Goal: Information Seeking & Learning: Learn about a topic

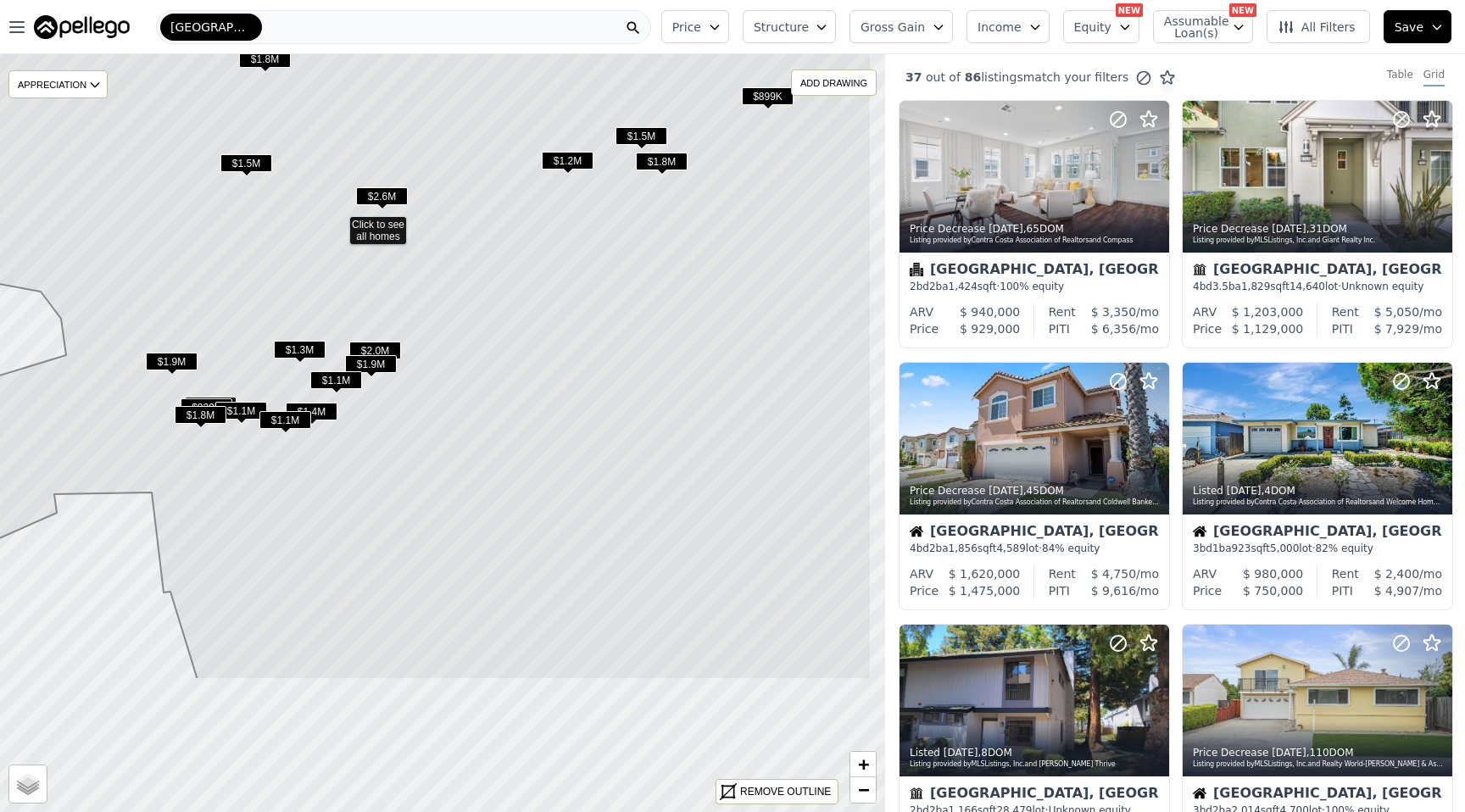
drag, startPoint x: 420, startPoint y: 578, endPoint x: 316, endPoint y: 368, distance: 234.3
click at [316, 368] on icon at bounding box center [366, 222] width 1010 height 912
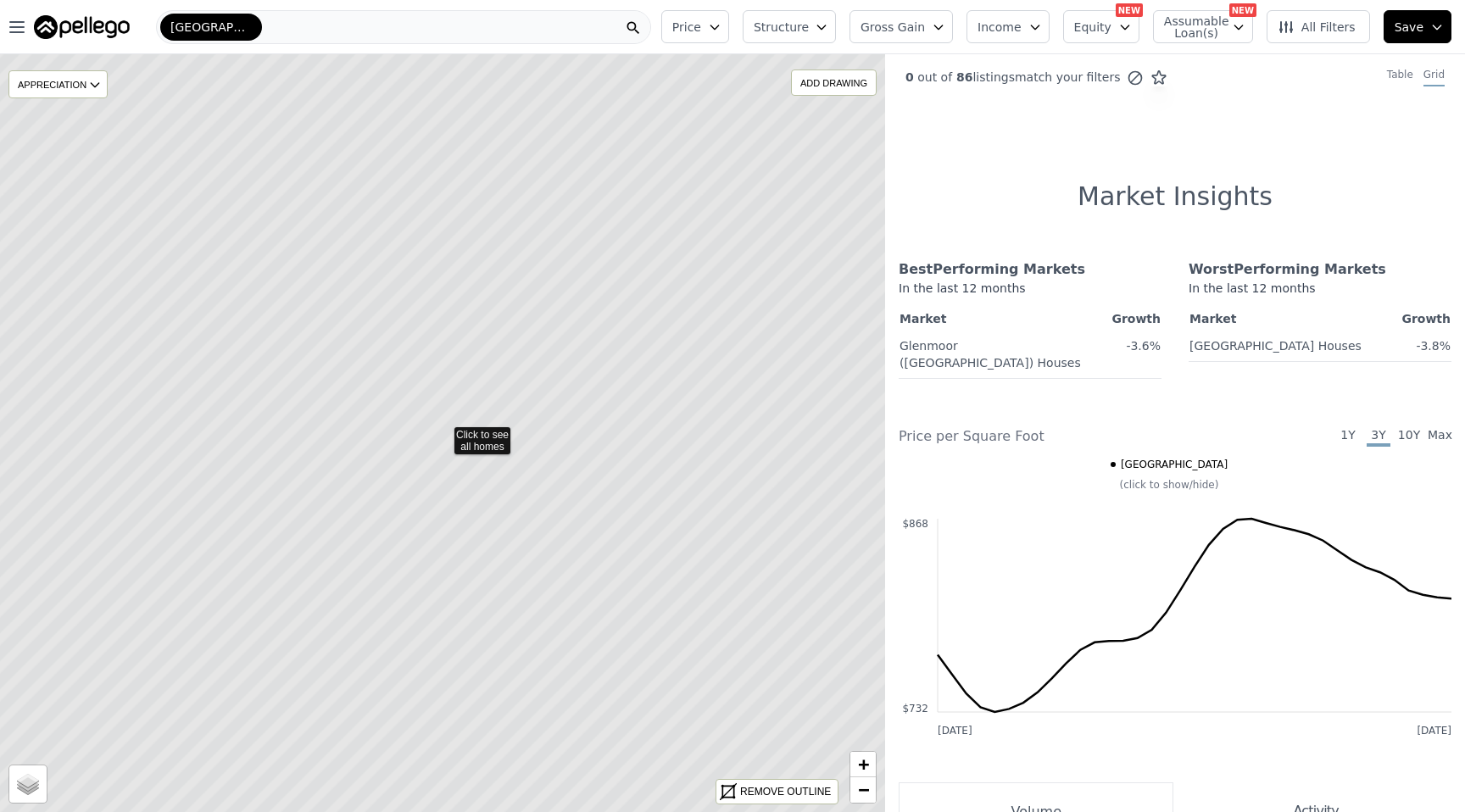
click at [476, 437] on icon at bounding box center [442, 433] width 1066 height 912
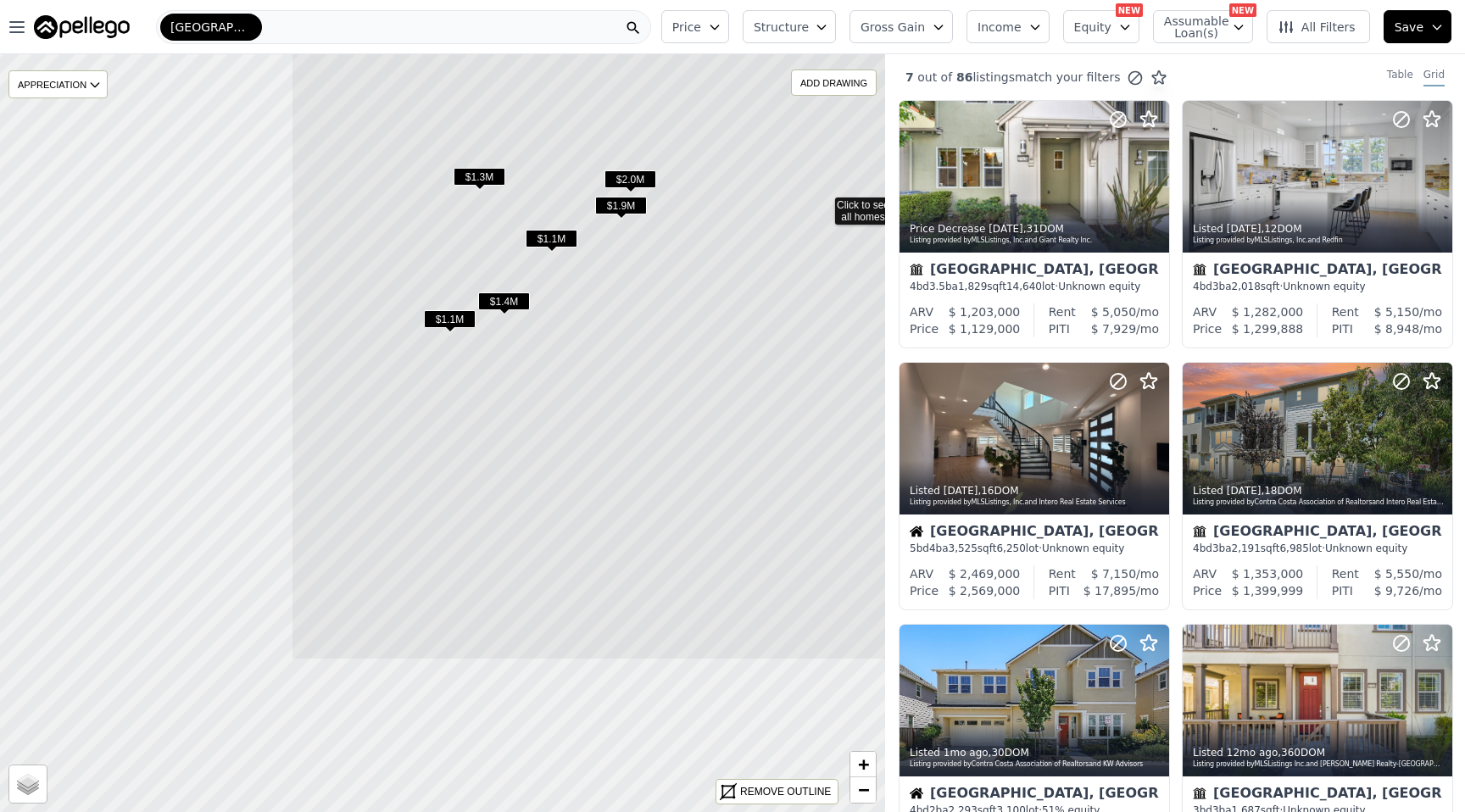
drag, startPoint x: 497, startPoint y: 521, endPoint x: 877, endPoint y: 292, distance: 443.7
click at [877, 292] on icon at bounding box center [823, 203] width 1066 height 912
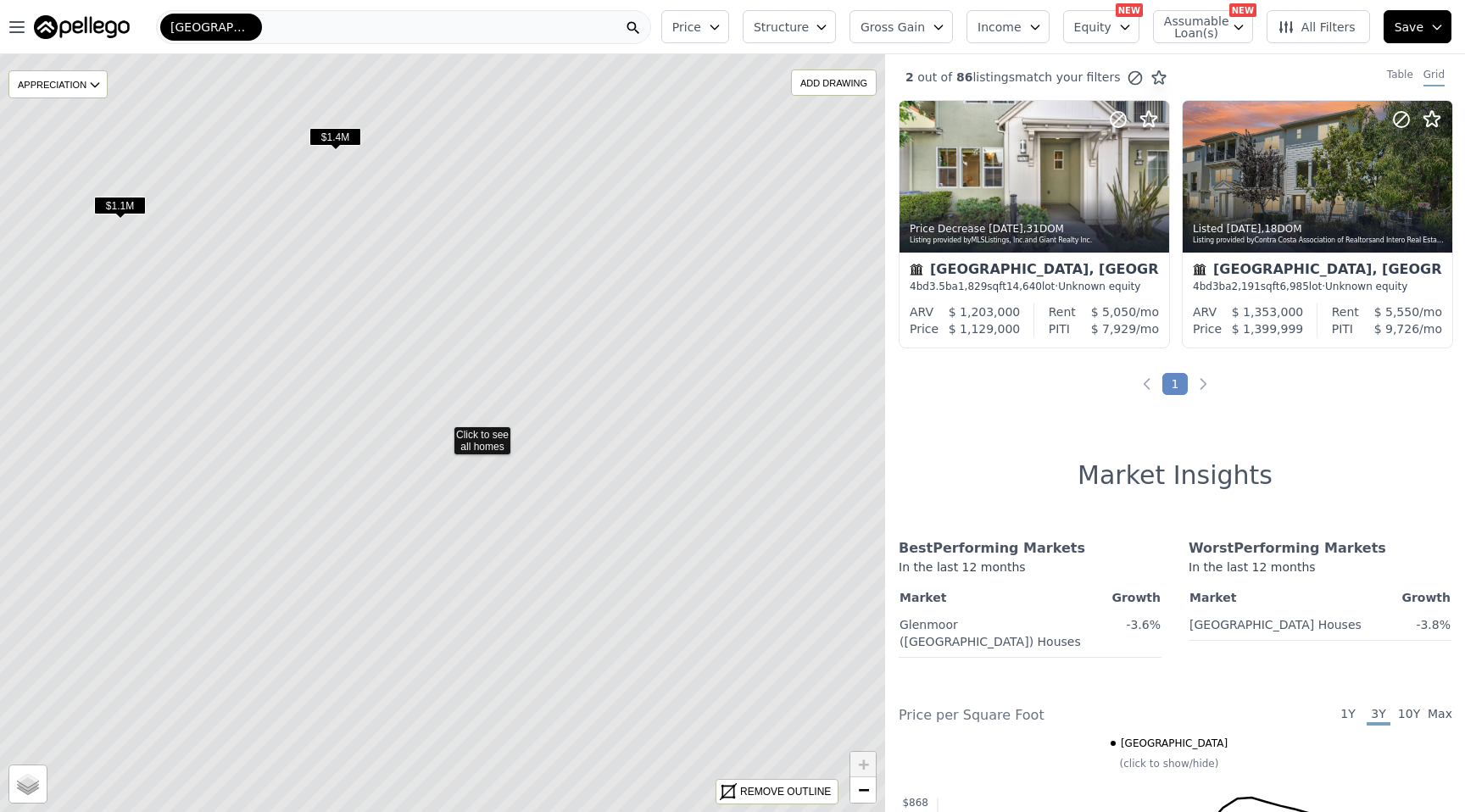
click at [492, 432] on icon at bounding box center [442, 433] width 1066 height 912
click at [609, 453] on icon at bounding box center [442, 433] width 1066 height 912
click at [612, 450] on icon at bounding box center [442, 433] width 1066 height 912
click at [630, 444] on icon at bounding box center [442, 433] width 1066 height 912
click at [1292, 26] on icon at bounding box center [1285, 26] width 17 height 17
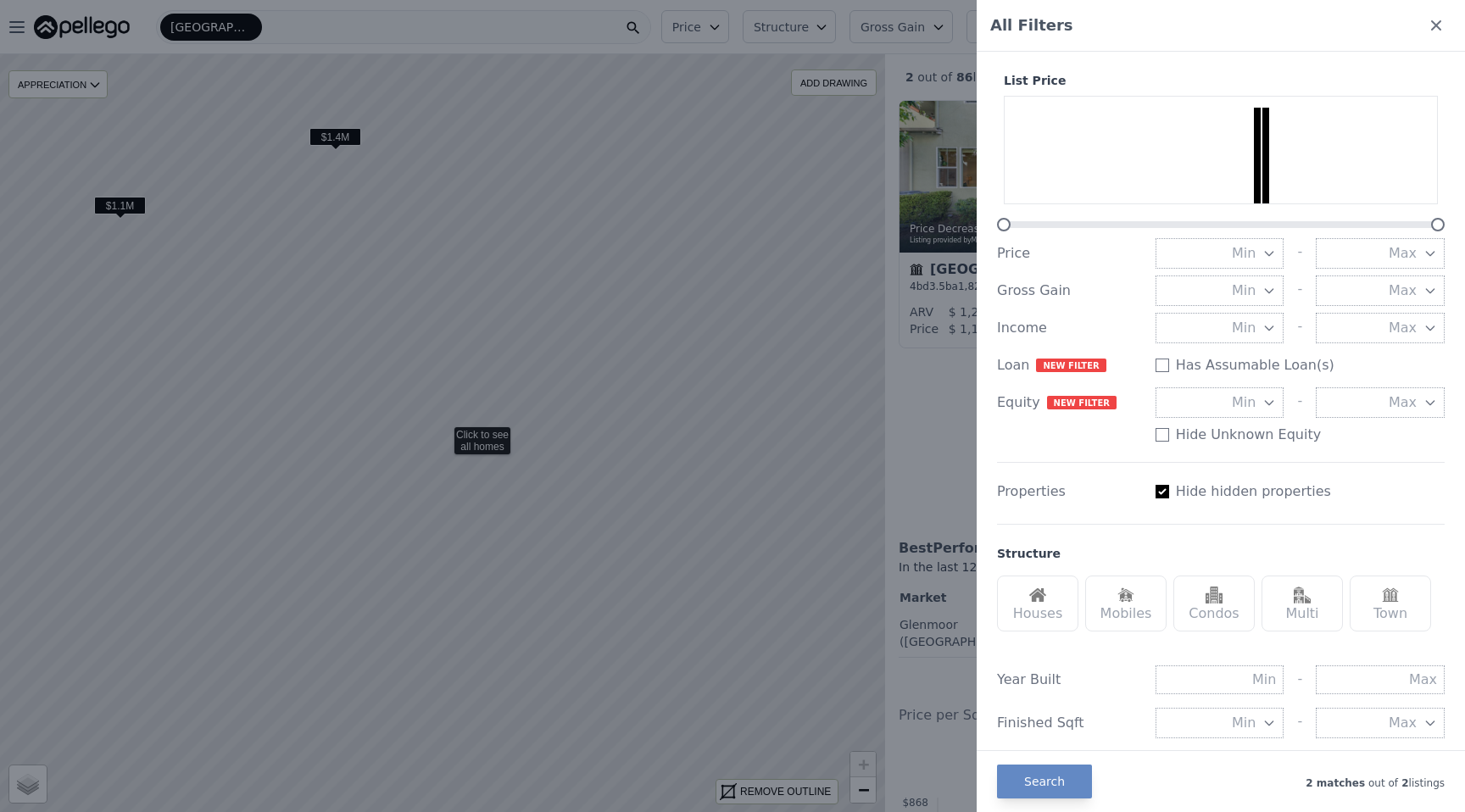
click at [474, 443] on div at bounding box center [732, 406] width 1465 height 812
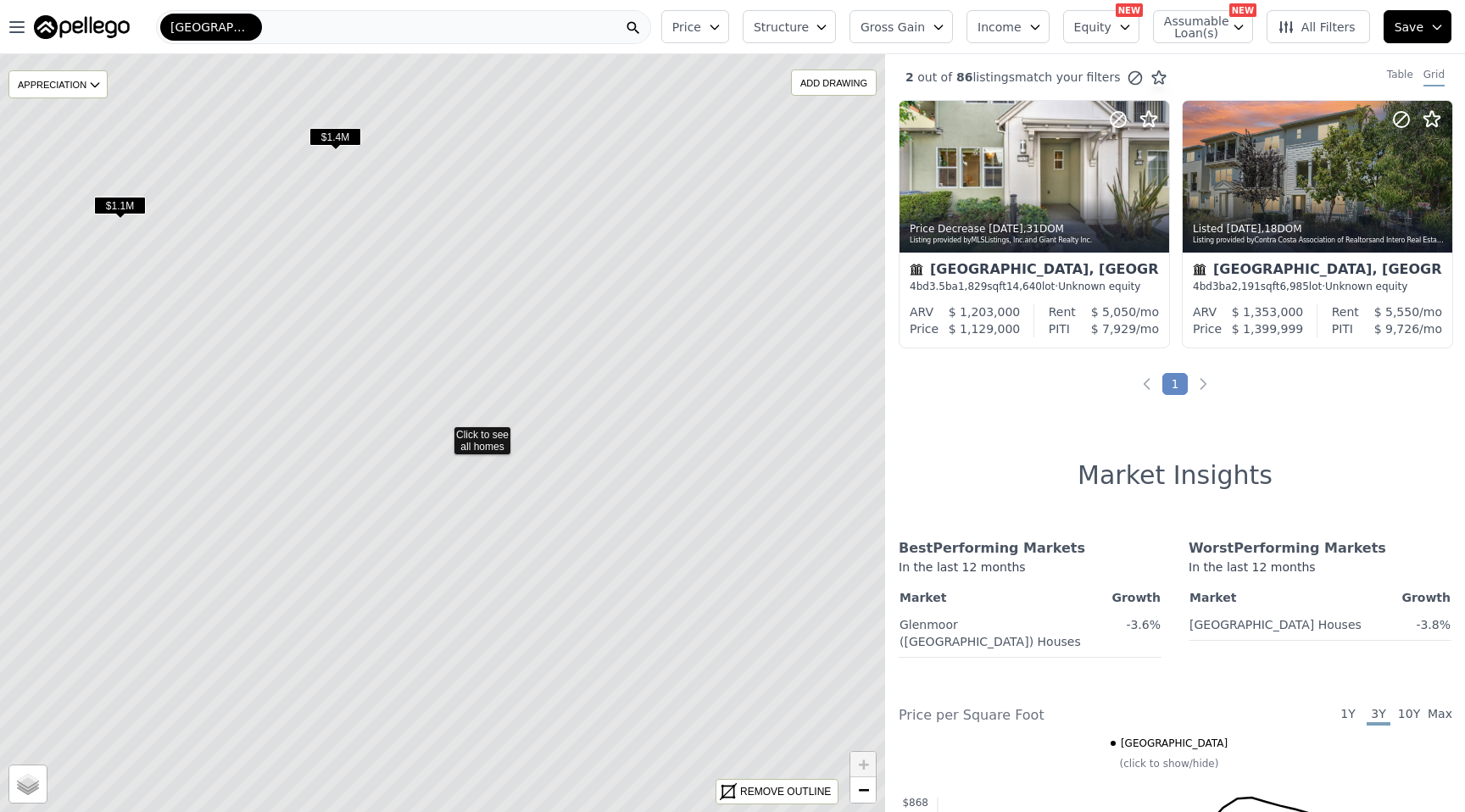
click at [476, 436] on icon at bounding box center [442, 433] width 1066 height 912
click at [1117, 24] on button "Equity" at bounding box center [1101, 26] width 77 height 33
click at [1286, 34] on icon at bounding box center [1285, 26] width 17 height 17
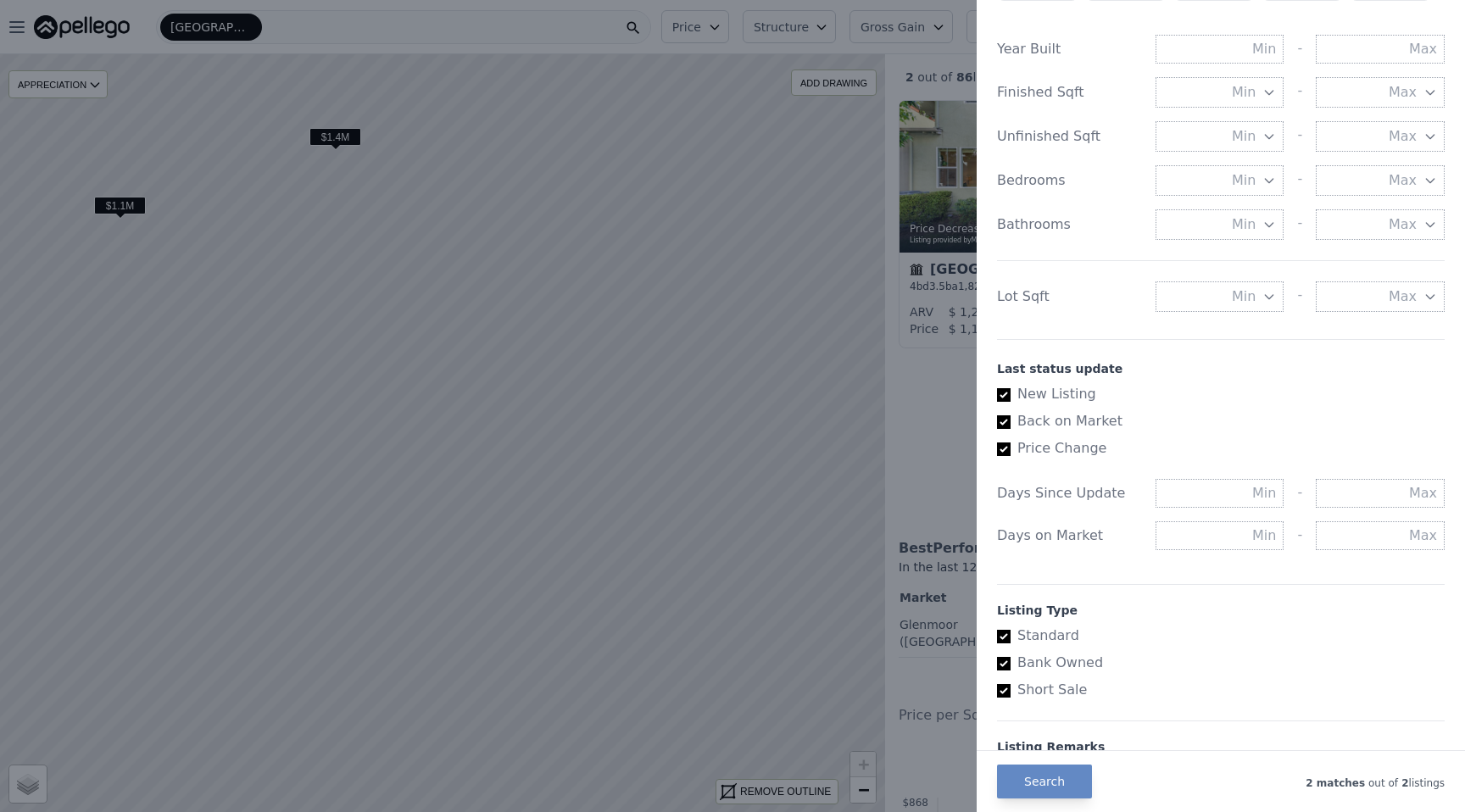
scroll to position [735, 0]
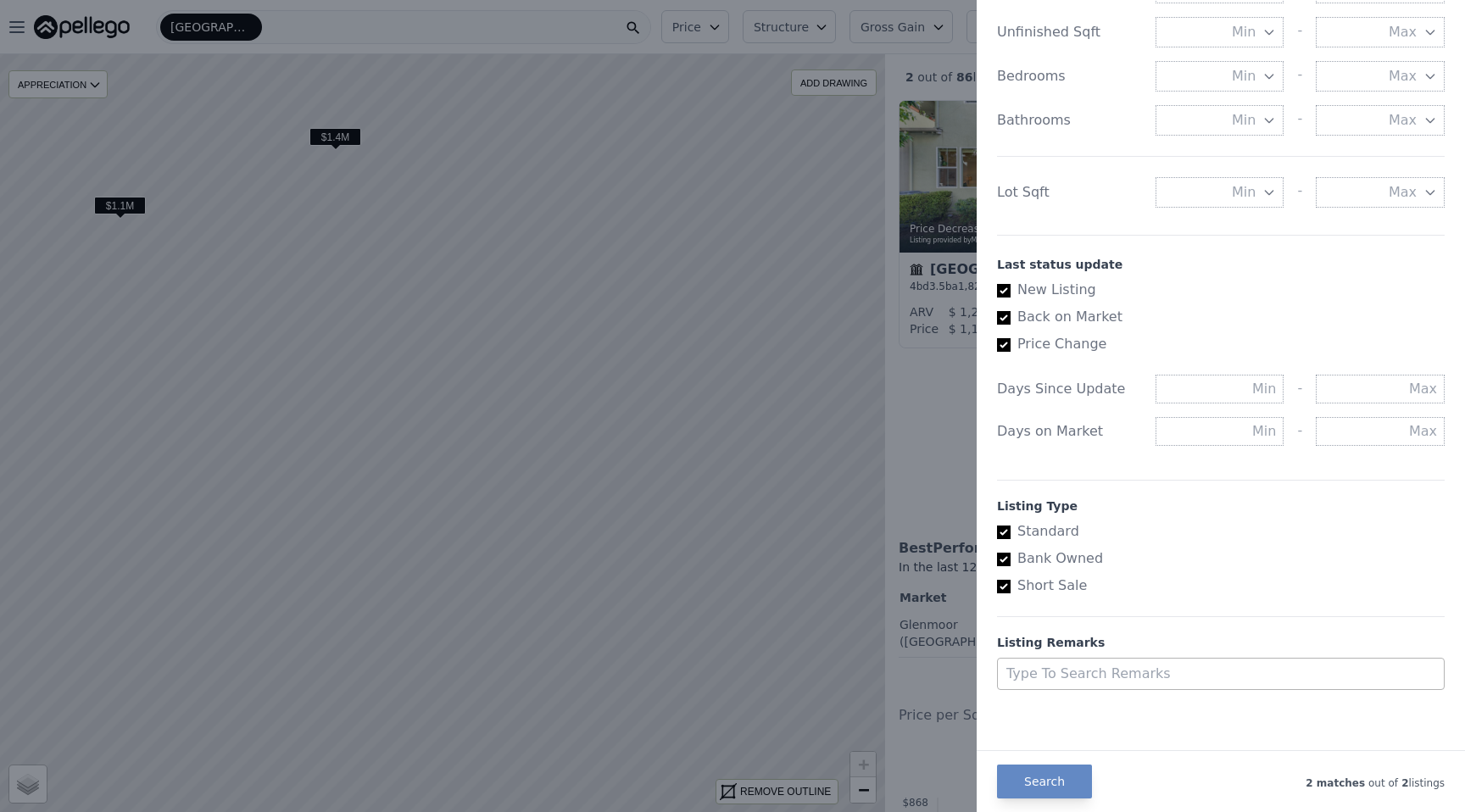
click at [1120, 675] on div at bounding box center [1205, 673] width 397 height 24
click at [838, 306] on div at bounding box center [732, 406] width 1465 height 812
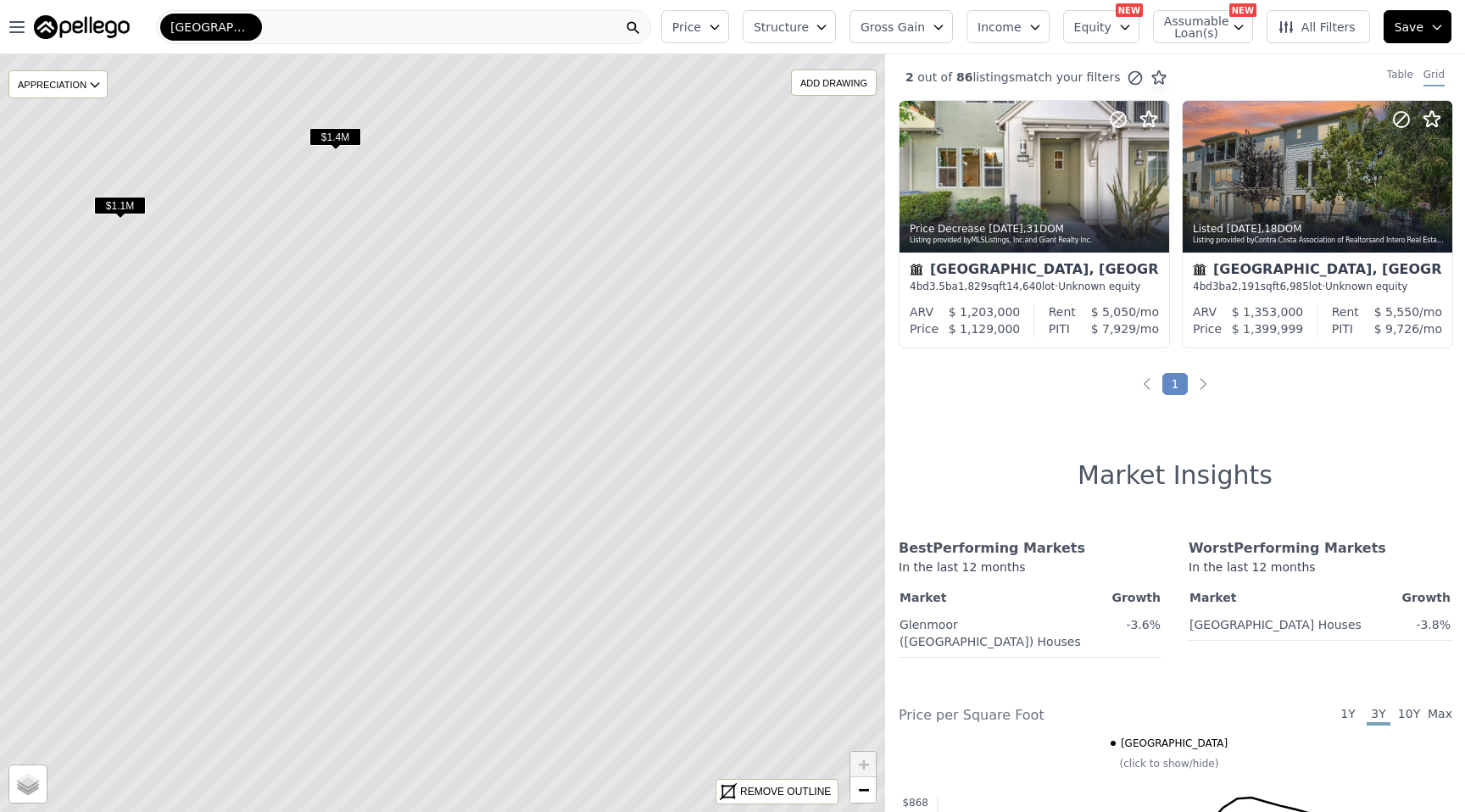
click at [338, 135] on span "$1.4M" at bounding box center [335, 137] width 52 height 18
click at [338, 136] on span "$1.4M" at bounding box center [335, 137] width 52 height 18
click at [326, 152] on icon at bounding box center [442, 433] width 1066 height 912
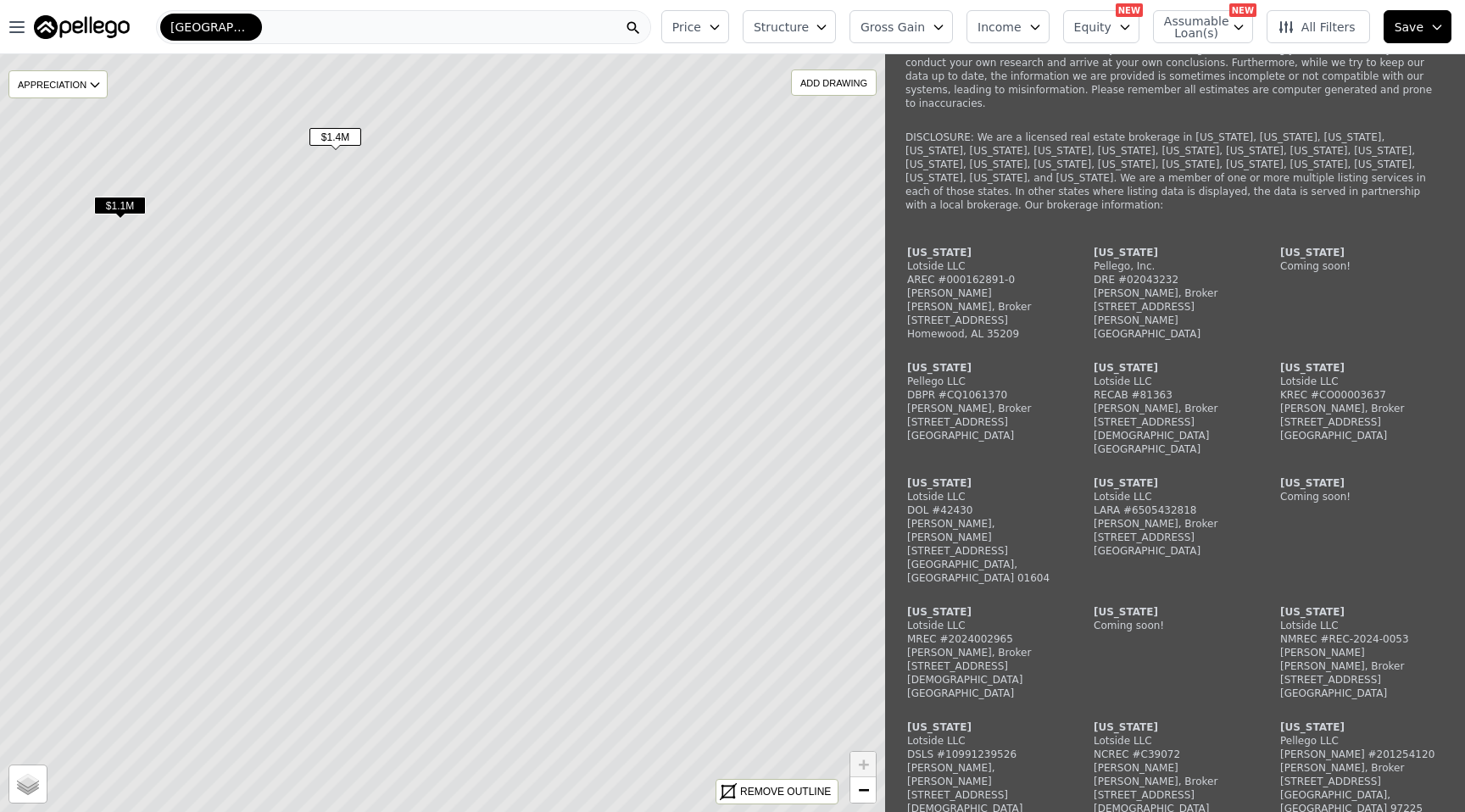
scroll to position [2319, 0]
click at [735, 786] on icon at bounding box center [727, 792] width 15 height 15
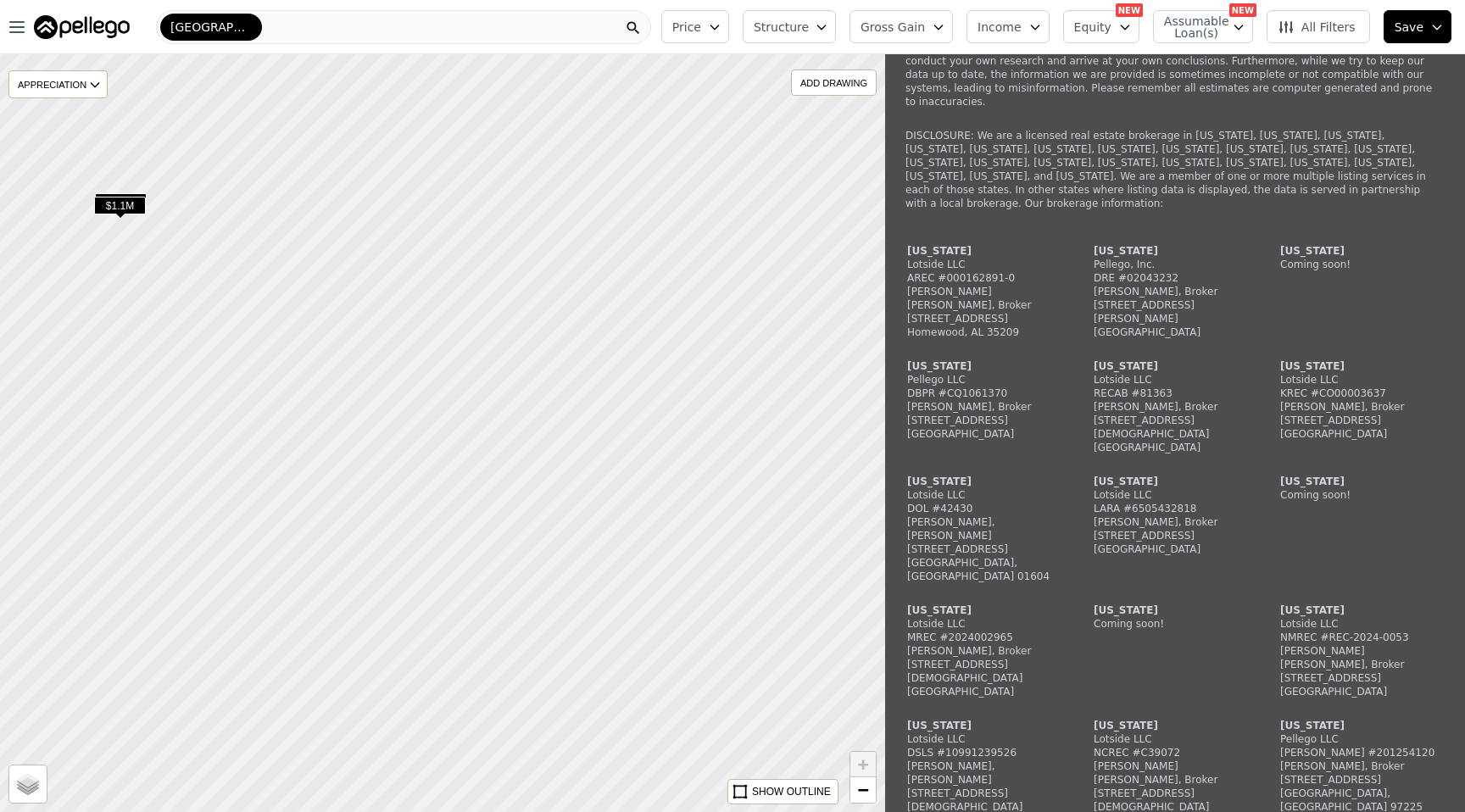
click at [587, 465] on div at bounding box center [442, 434] width 1062 height 910
click at [727, 18] on button "Price" at bounding box center [695, 26] width 67 height 33
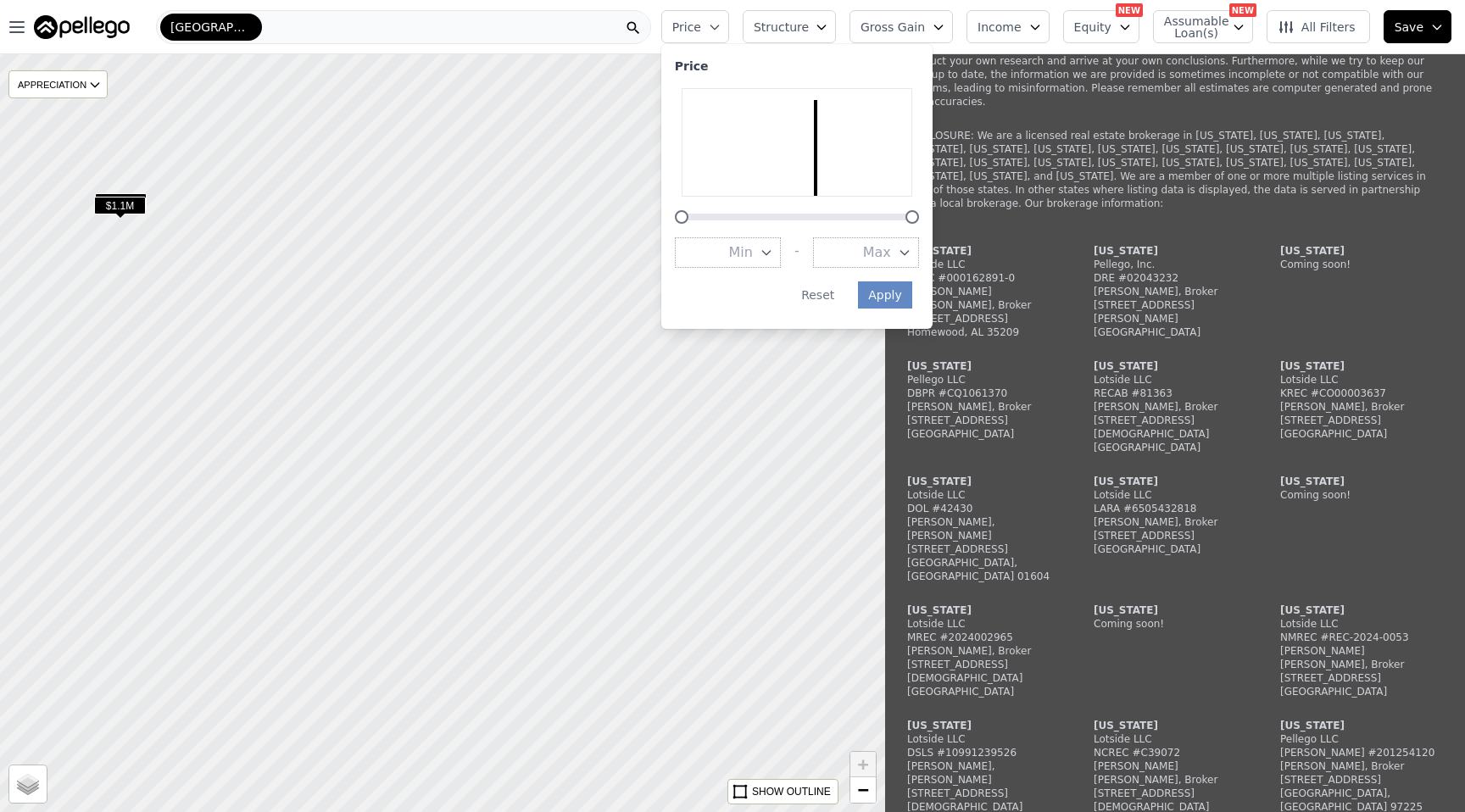
click at [828, 22] on icon "button" at bounding box center [821, 26] width 14 height 14
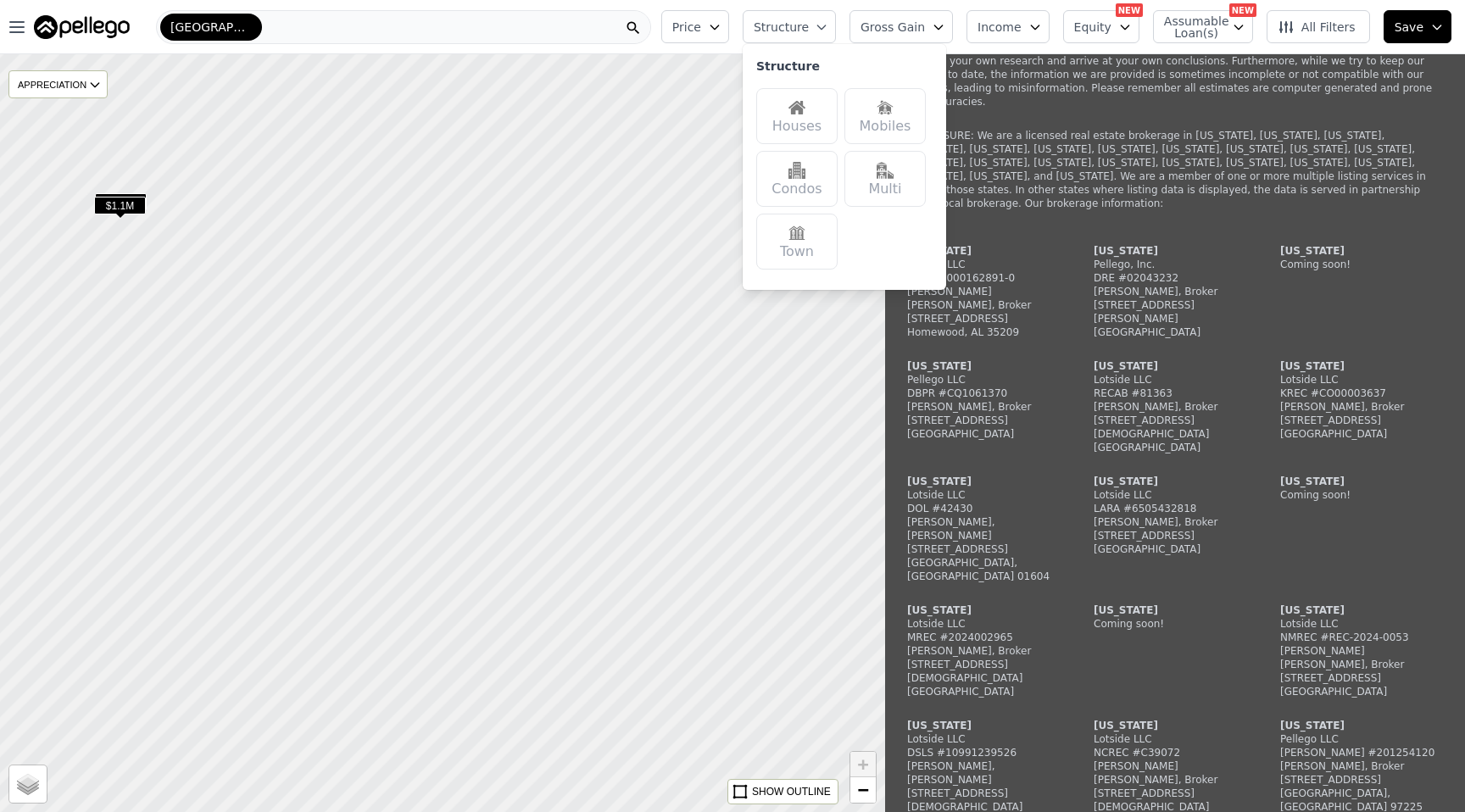
click at [938, 26] on button "Gross Gain" at bounding box center [901, 26] width 103 height 33
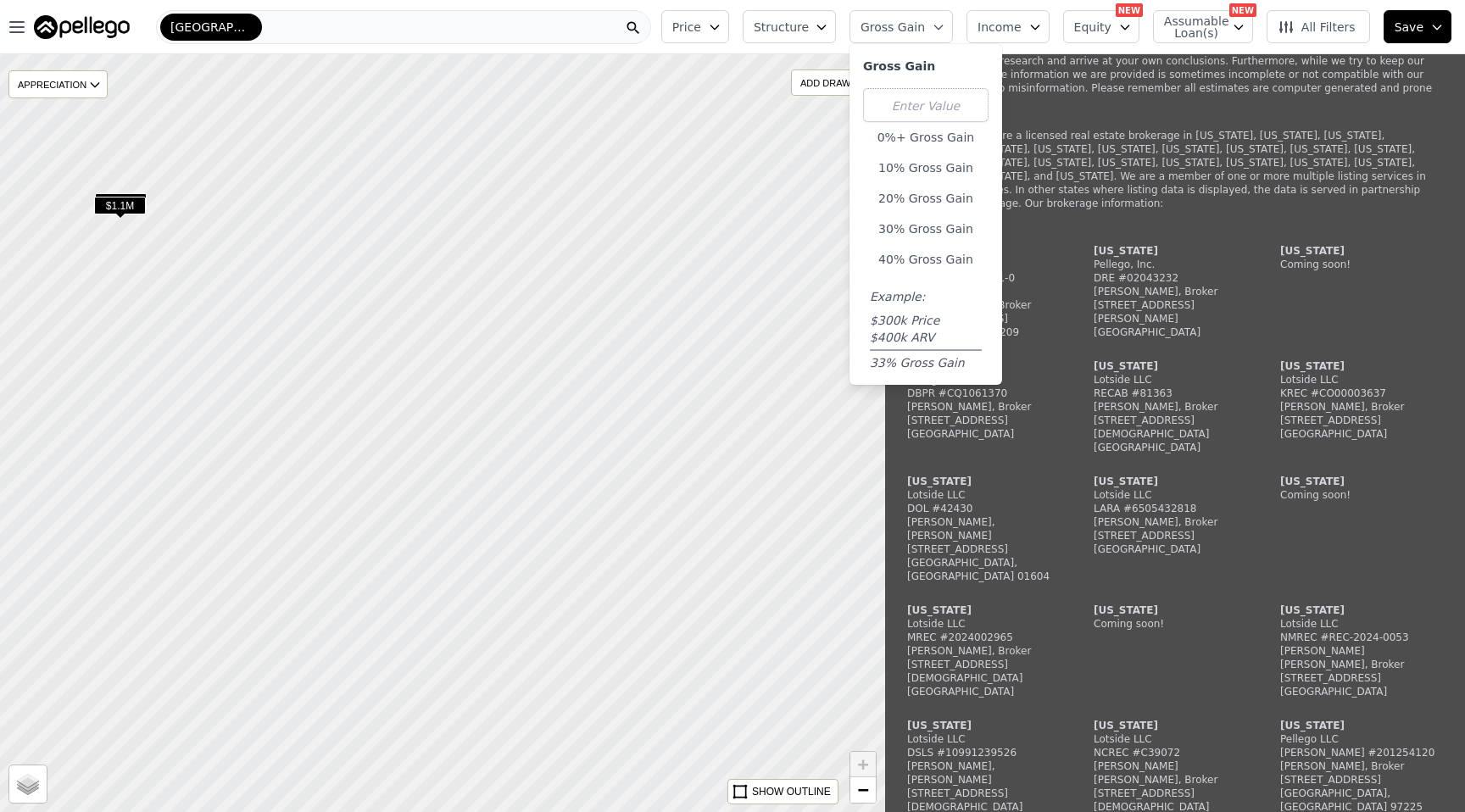
click at [1033, 31] on button "Income" at bounding box center [1007, 26] width 83 height 33
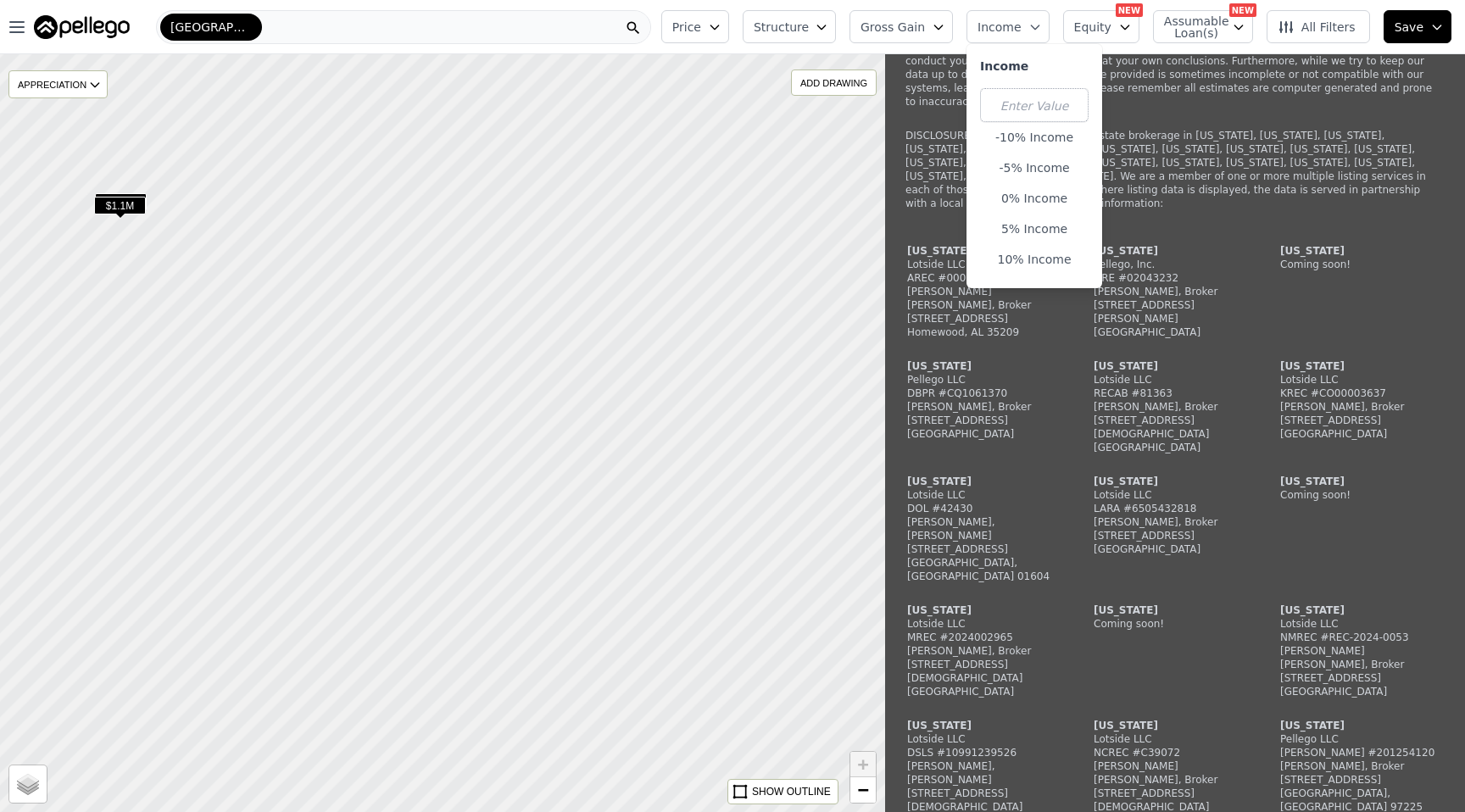
click at [1109, 24] on span "Equity" at bounding box center [1092, 26] width 37 height 17
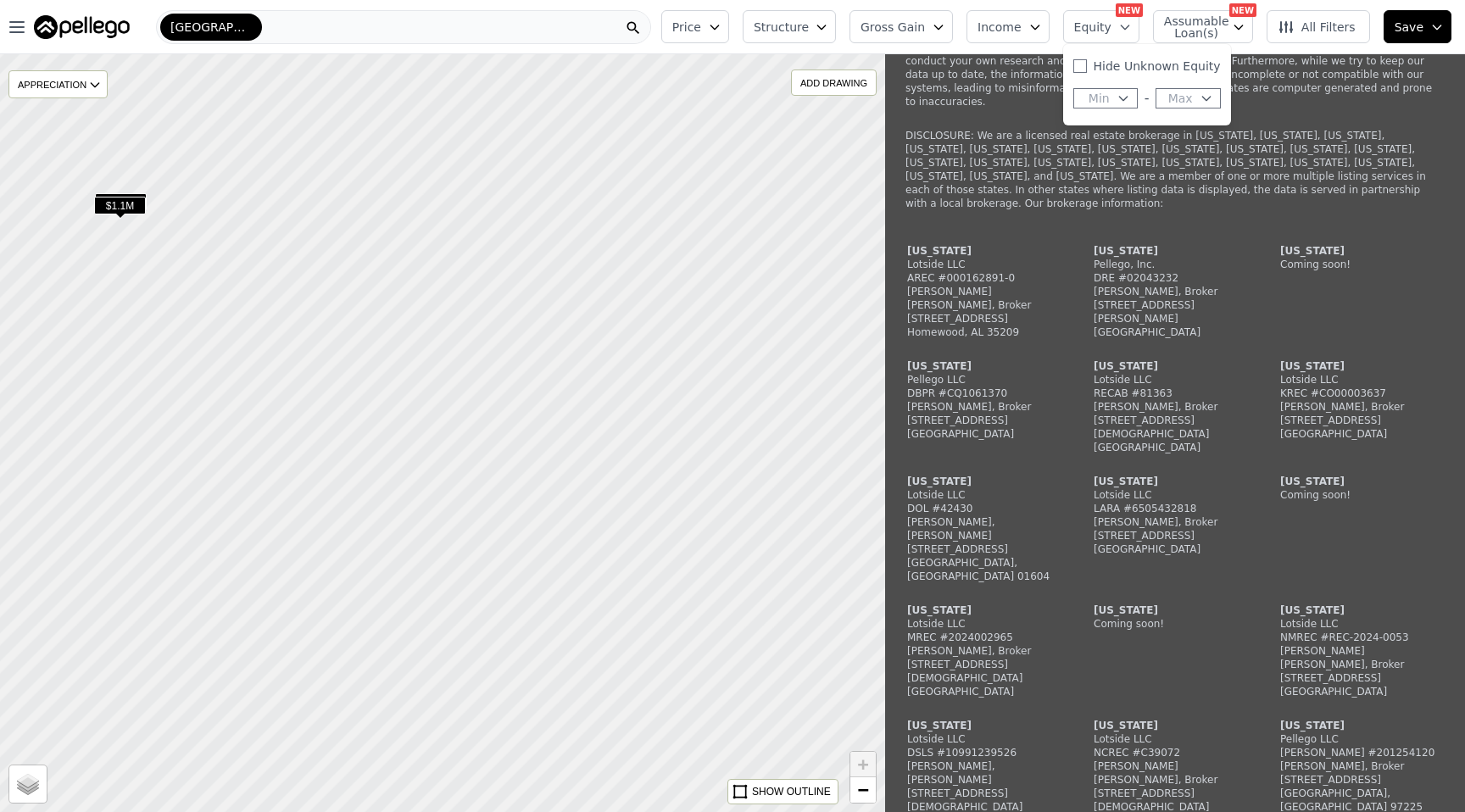
click at [1208, 15] on span "Assumable Loan(s)" at bounding box center [1192, 27] width 55 height 24
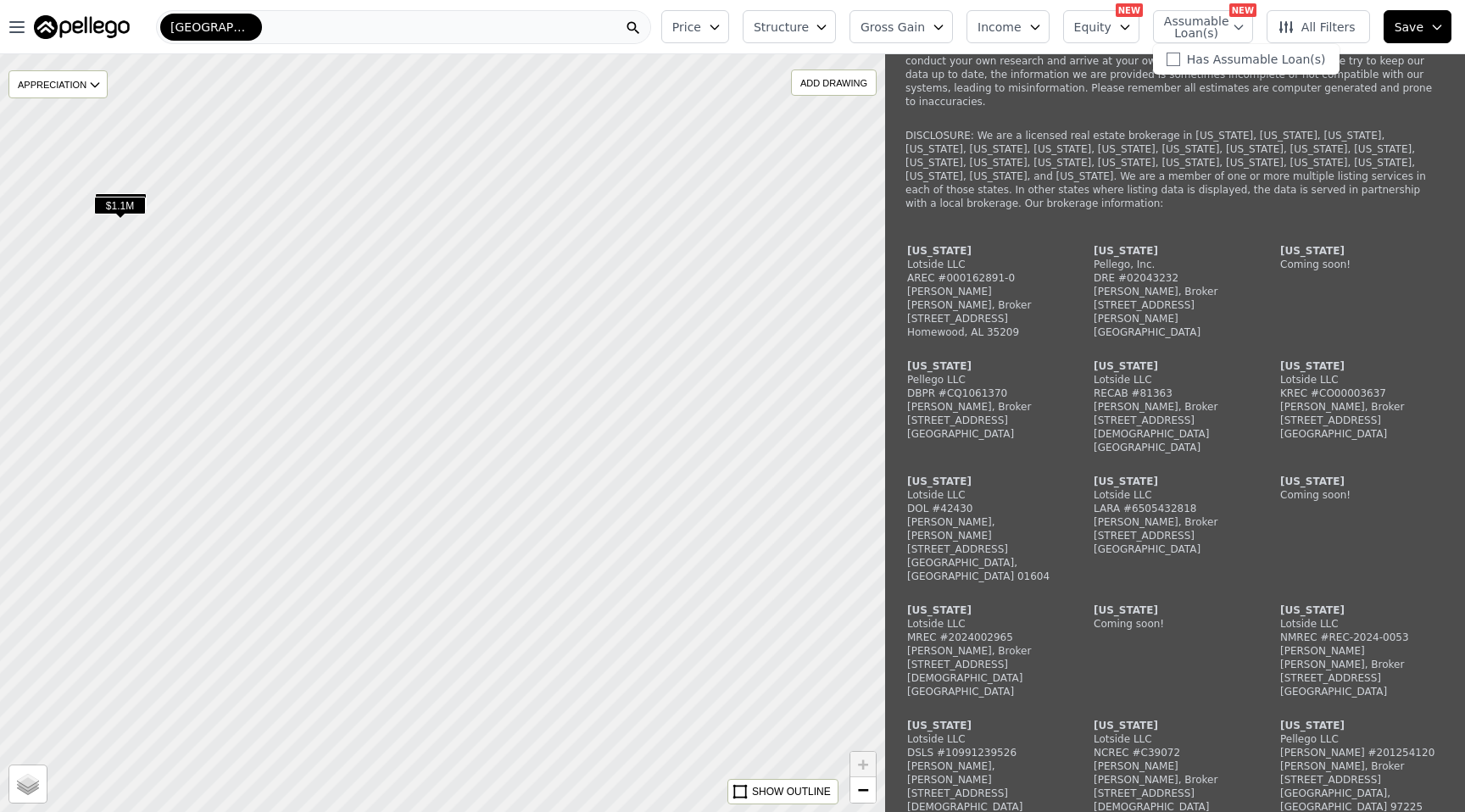
click at [1330, 32] on span "All Filters" at bounding box center [1316, 26] width 78 height 17
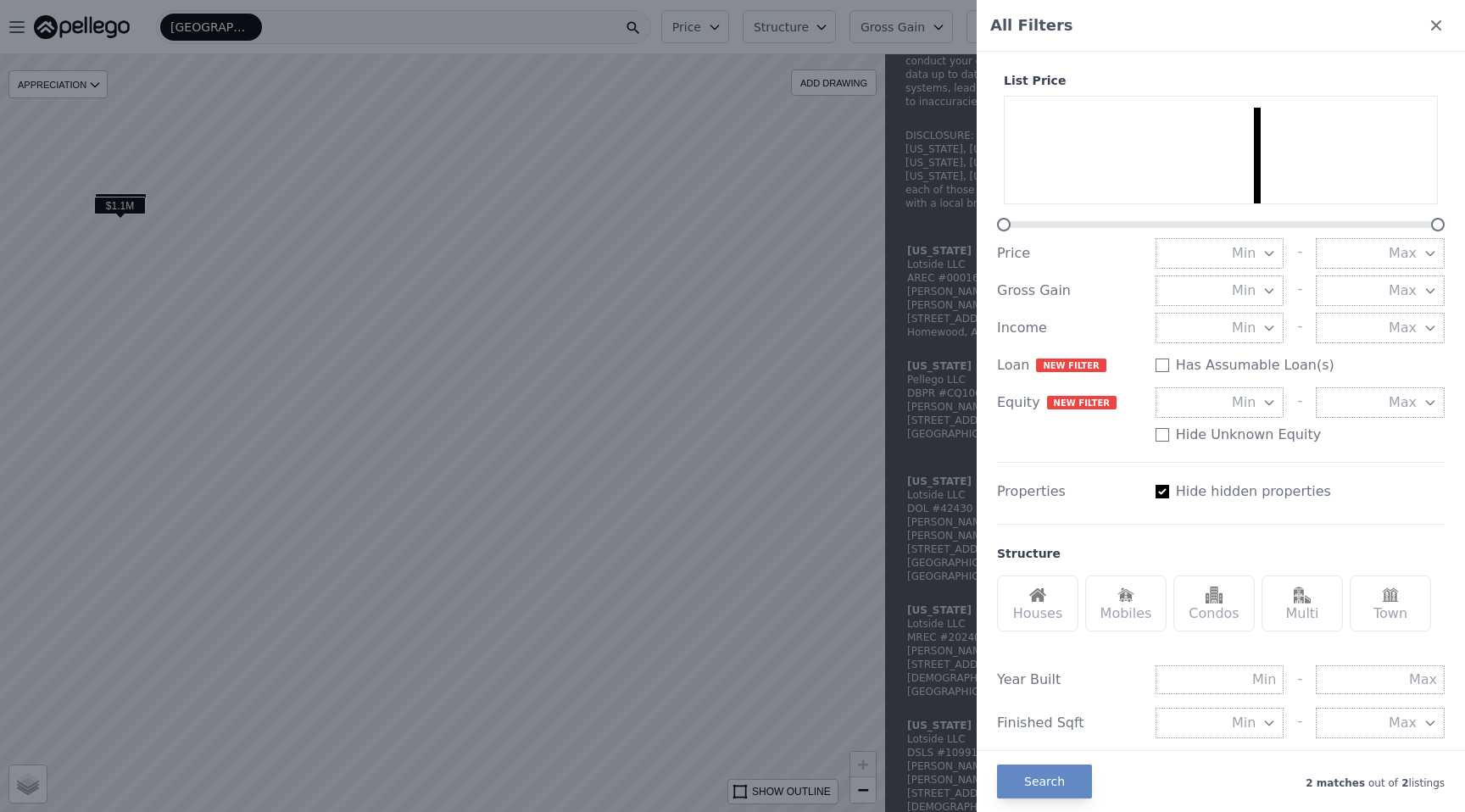
drag, startPoint x: 408, startPoint y: 327, endPoint x: 801, endPoint y: 406, distance: 400.9
click at [808, 414] on div at bounding box center [732, 406] width 1465 height 812
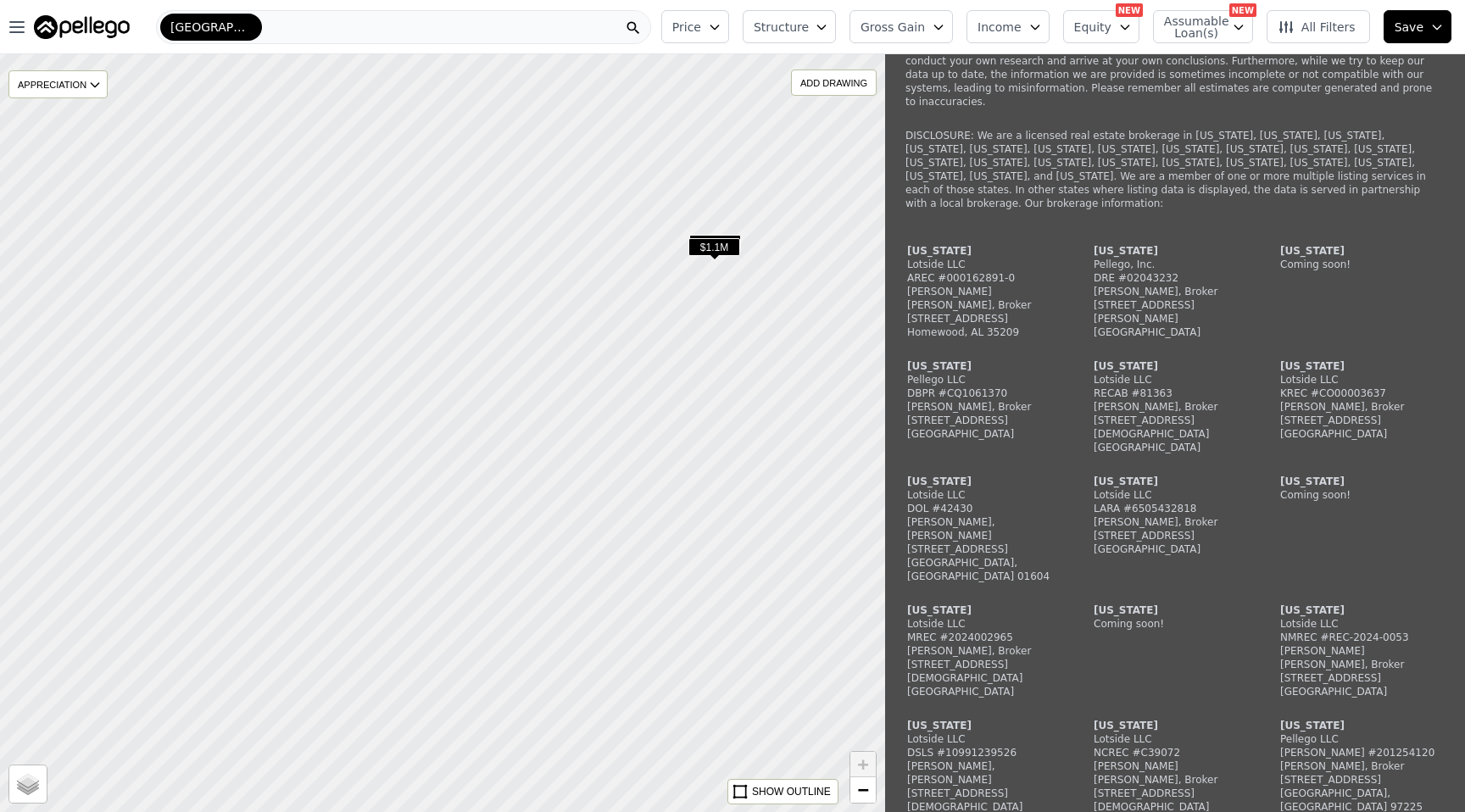
drag, startPoint x: 302, startPoint y: 453, endPoint x: 906, endPoint y: 496, distance: 605.5
click at [906, 496] on div "$1.1M $1.1M APPRECIATION None 3M 1Y 3Y ADD DRAWING REMOVE ALL DRAWINGS Street S…" at bounding box center [732, 460] width 1465 height 812
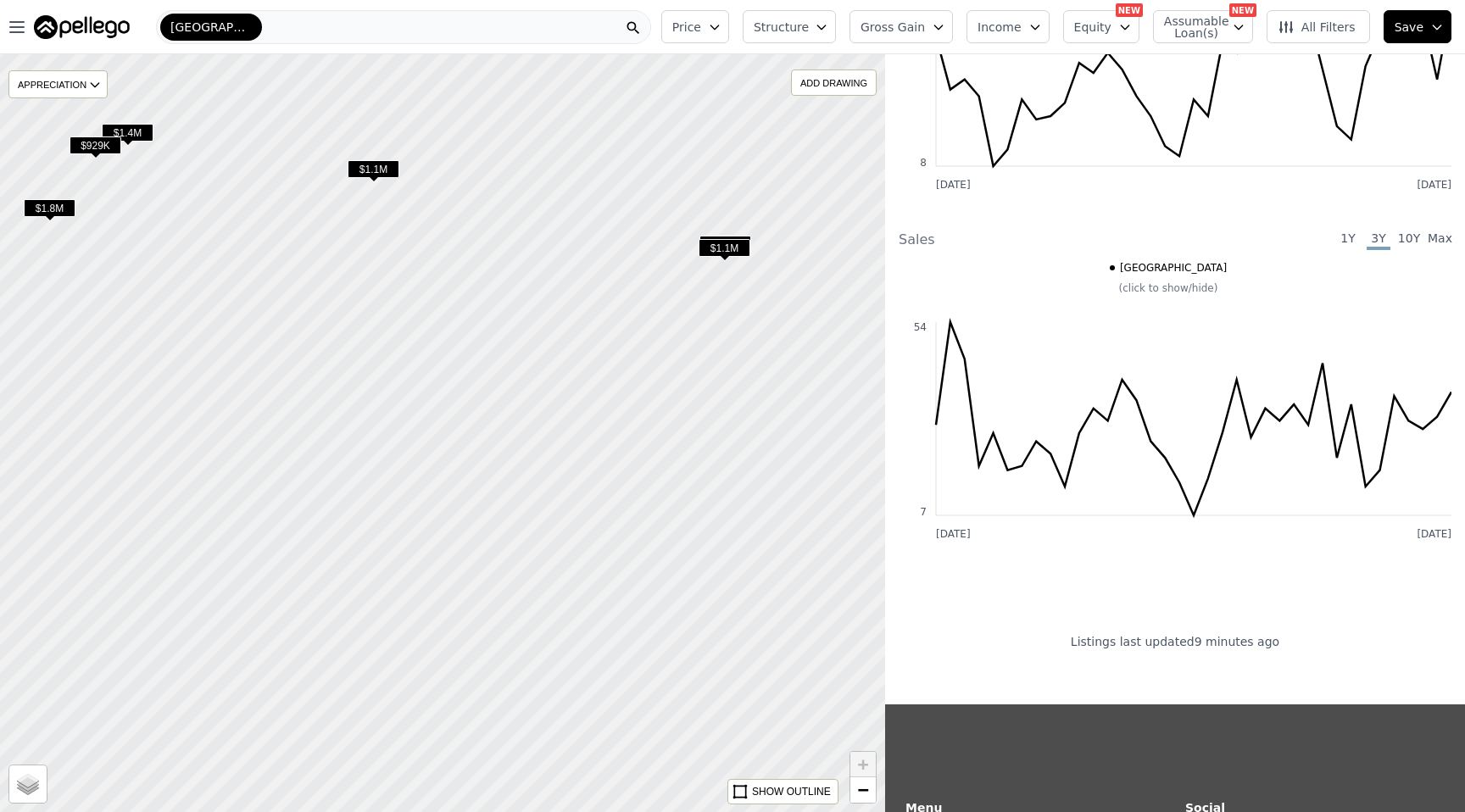
scroll to position [3366, 0]
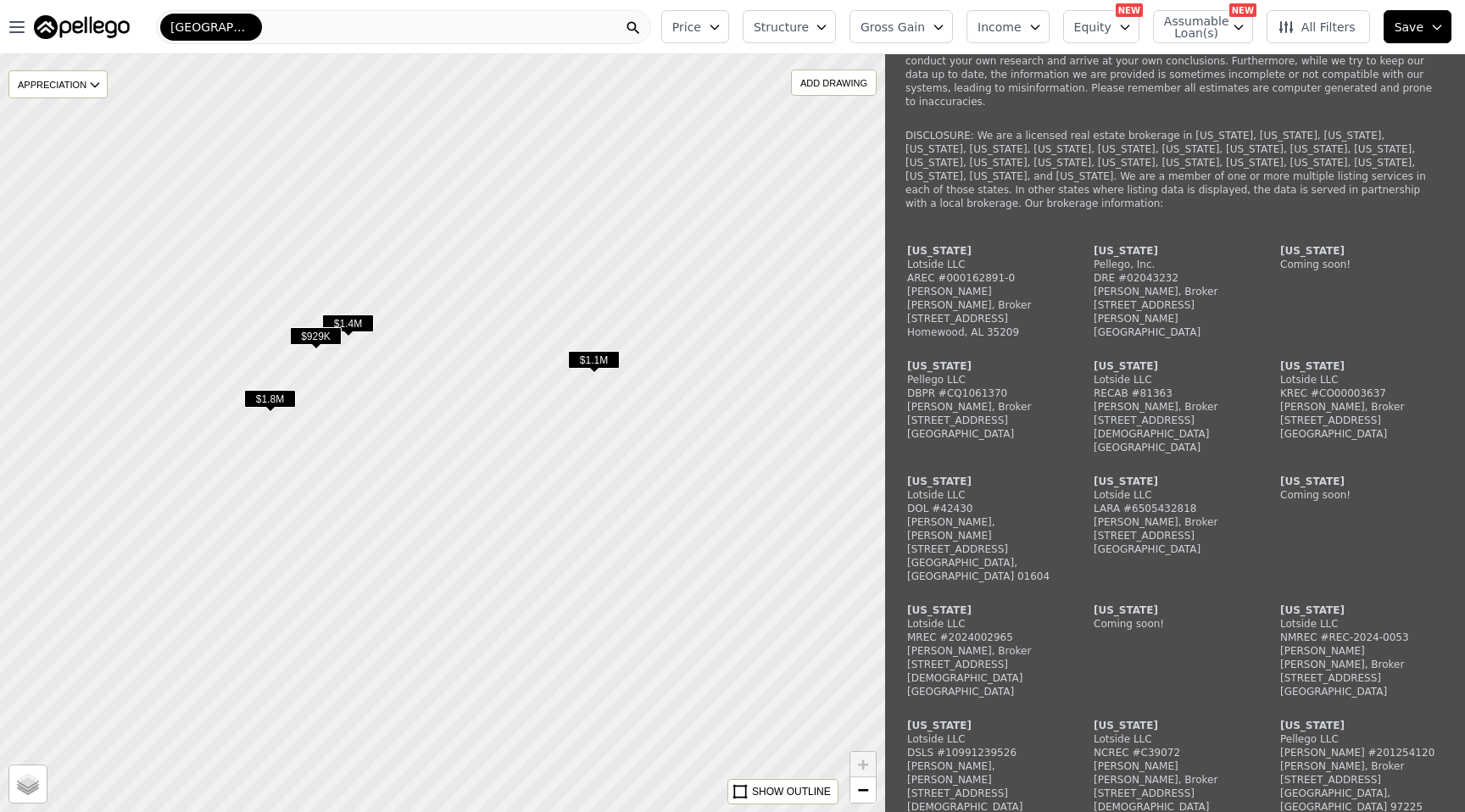
drag, startPoint x: 608, startPoint y: 283, endPoint x: 833, endPoint y: 457, distance: 284.4
click at [833, 460] on div at bounding box center [442, 434] width 1062 height 910
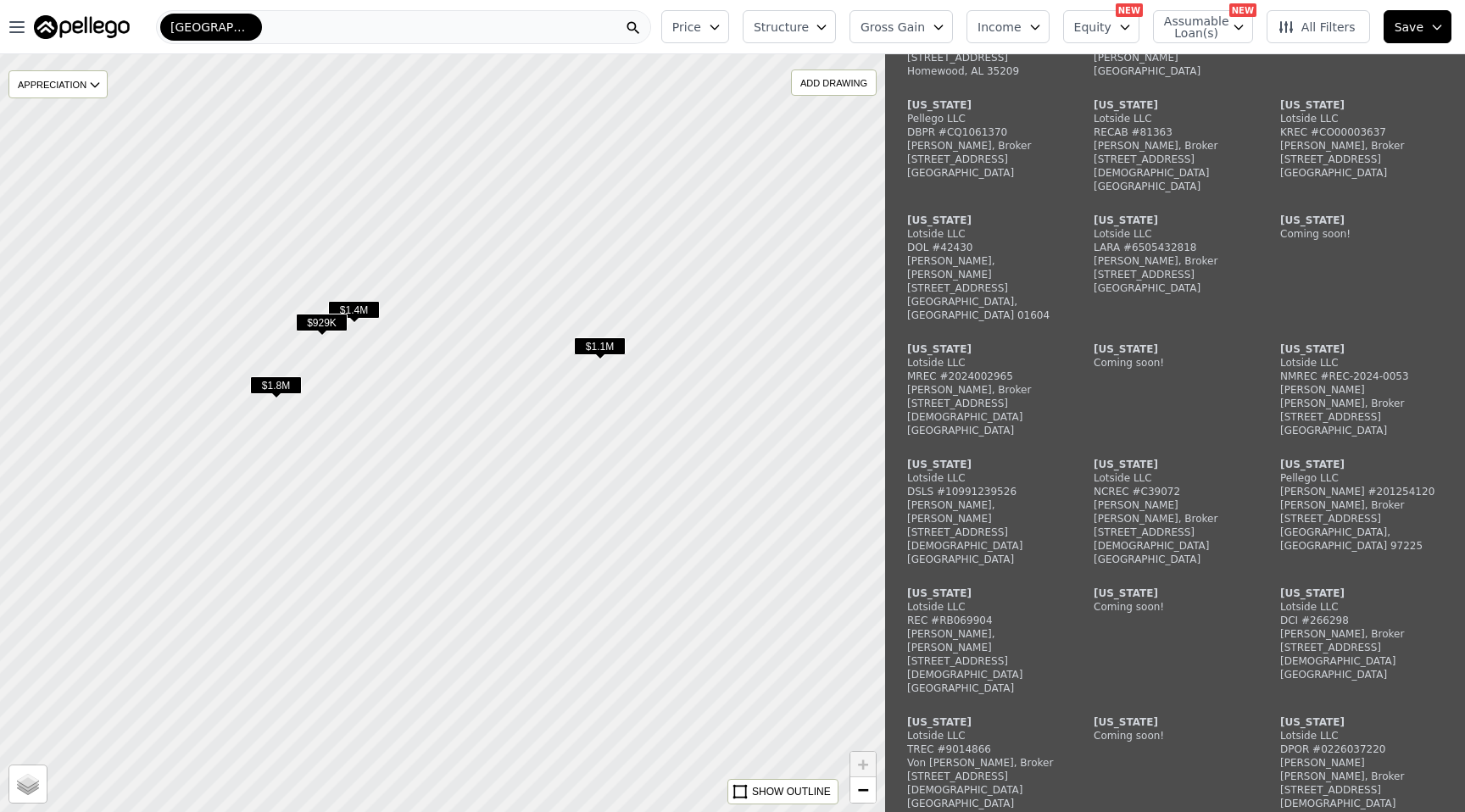
scroll to position [3104, 0]
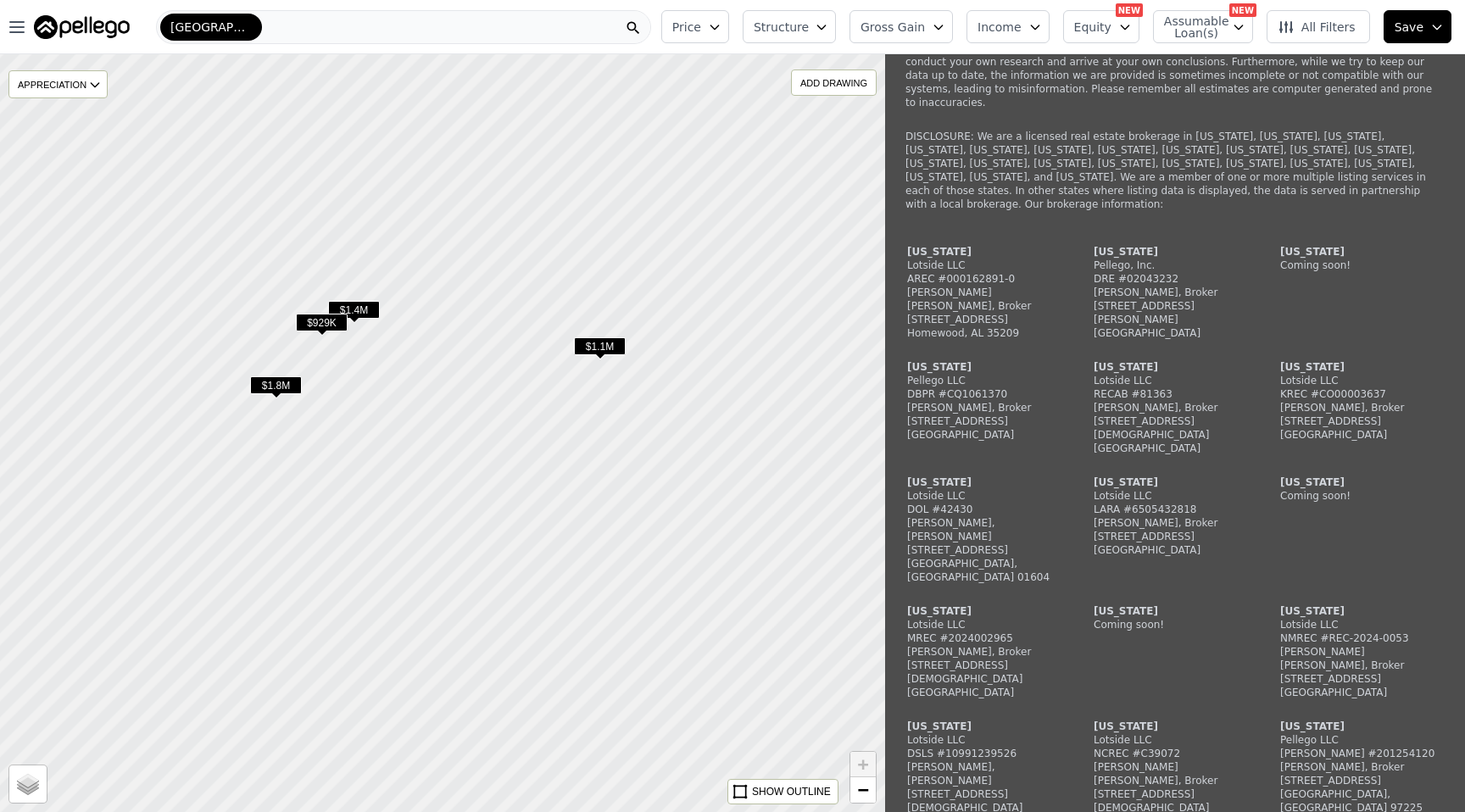
click at [365, 308] on span "$1.4M" at bounding box center [354, 310] width 52 height 18
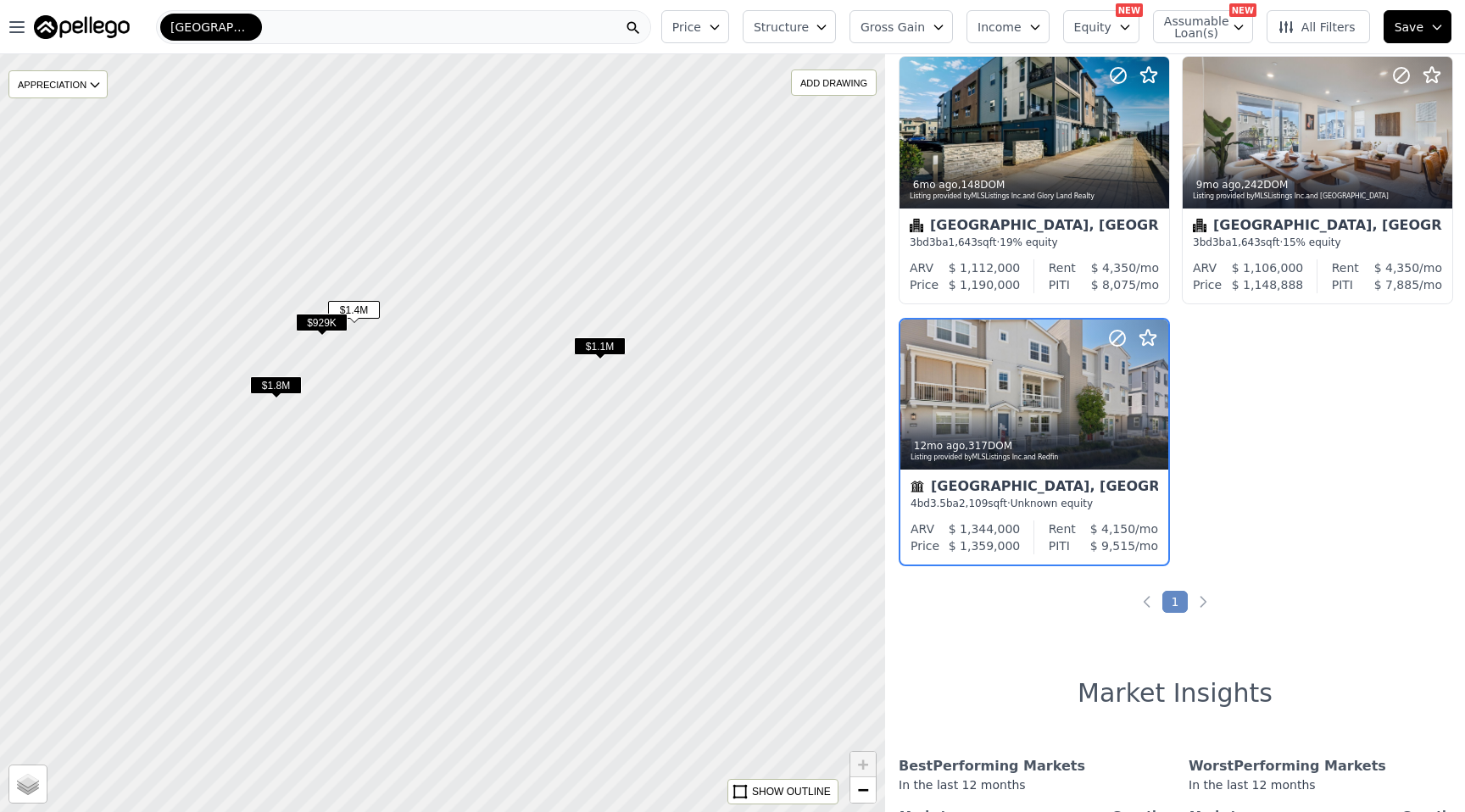
scroll to position [550, 0]
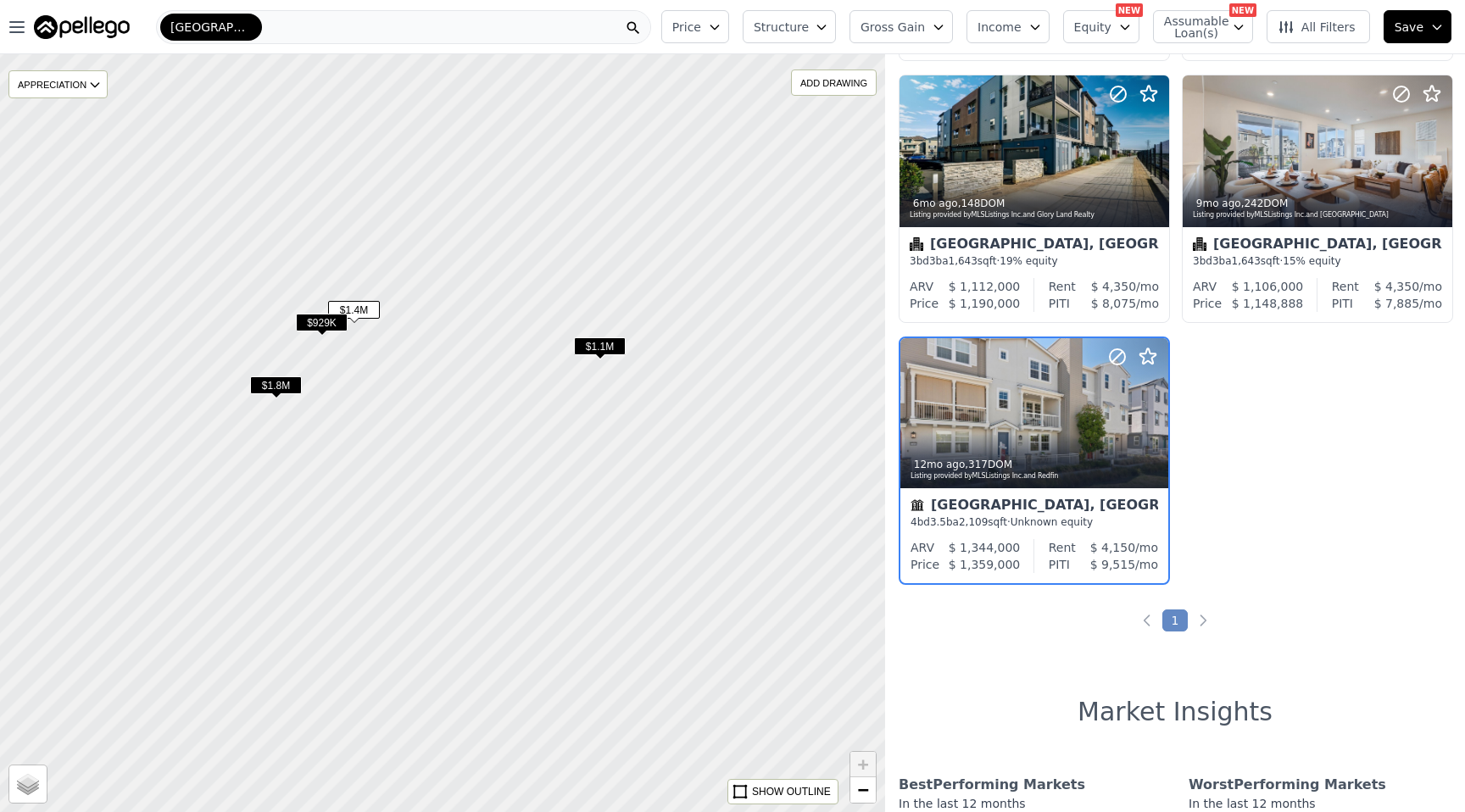
click at [280, 390] on span "$1.8M" at bounding box center [275, 385] width 52 height 18
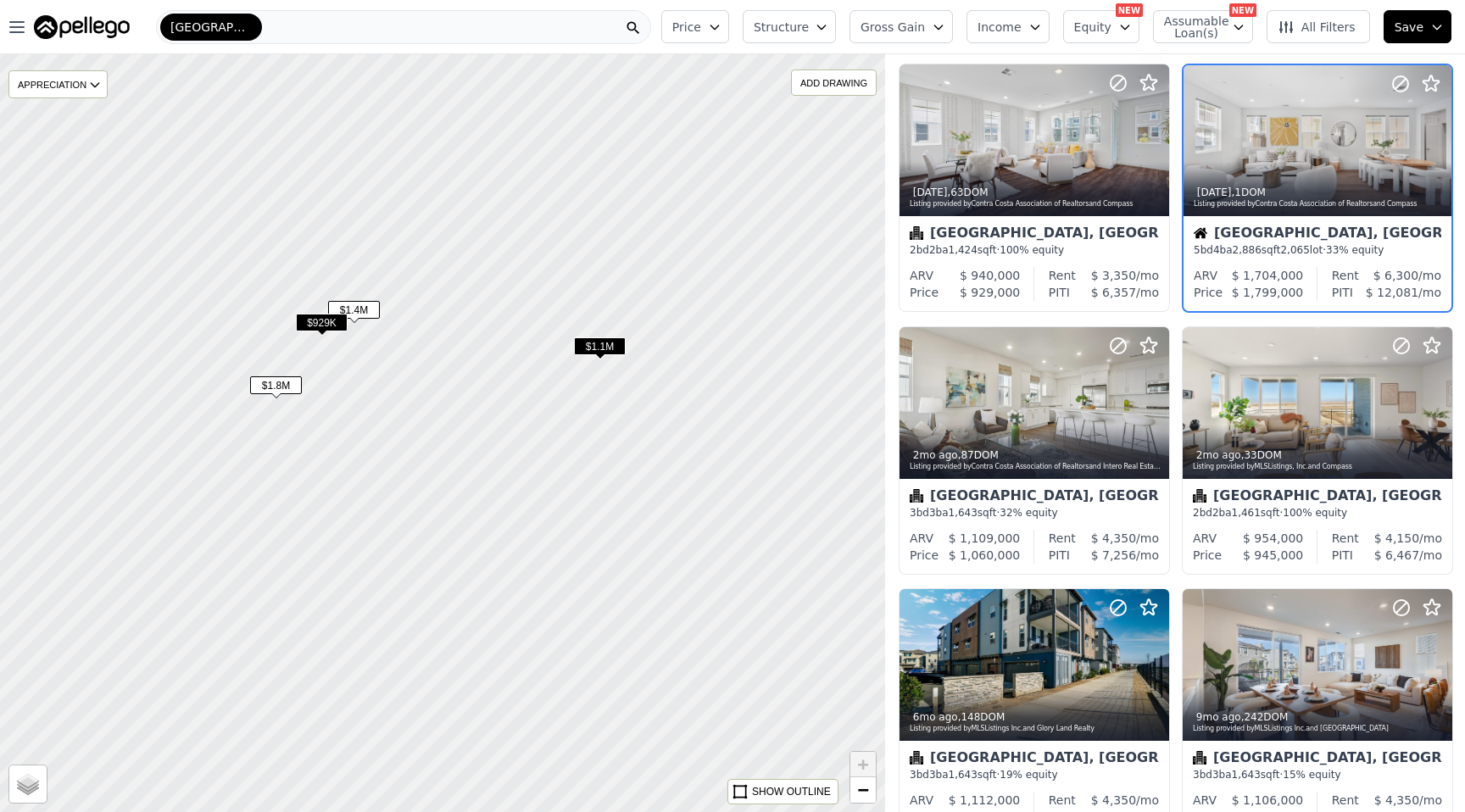
scroll to position [0, 0]
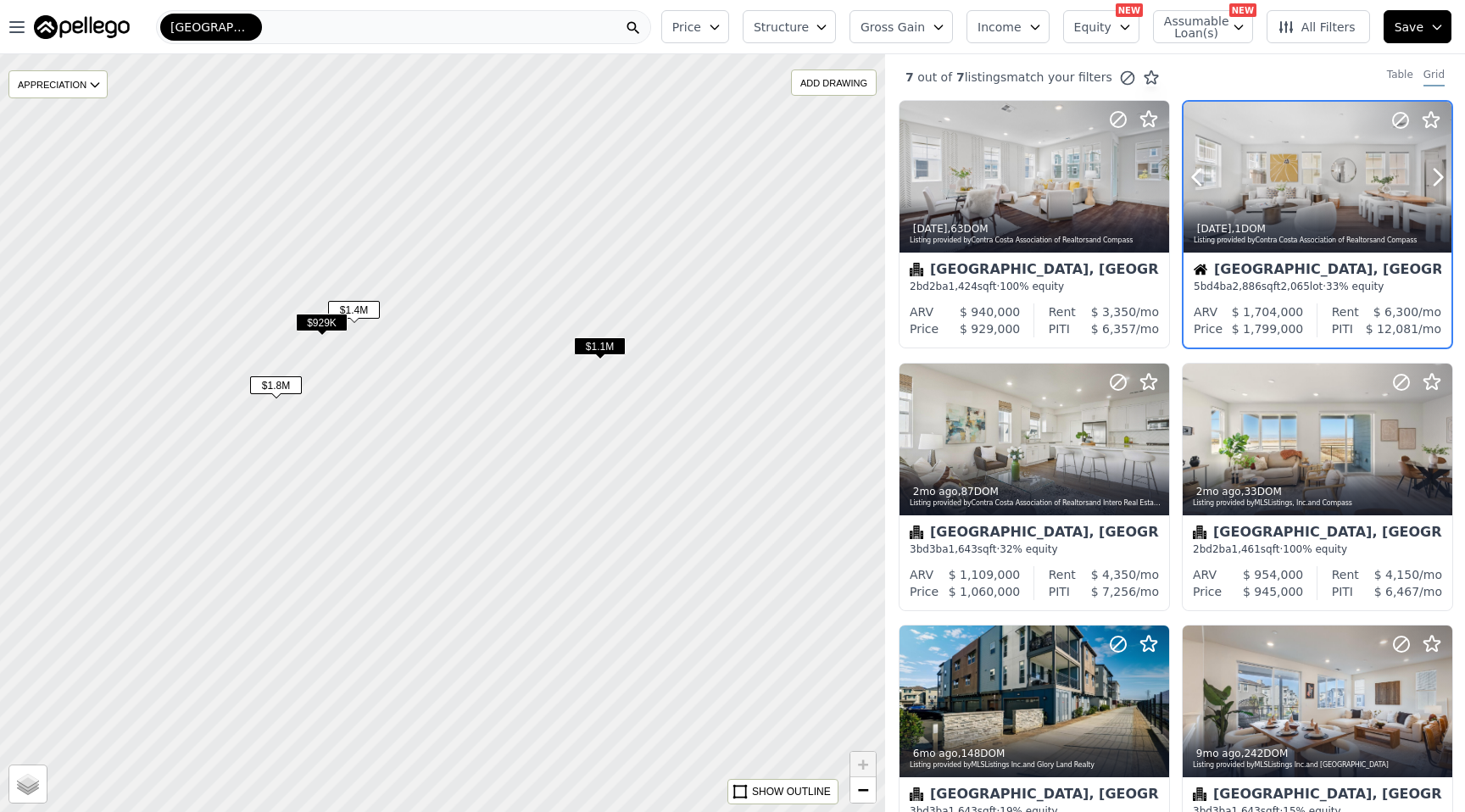
click at [1266, 193] on div at bounding box center [1317, 178] width 268 height 151
drag, startPoint x: 656, startPoint y: 229, endPoint x: 35, endPoint y: 396, distance: 643.1
click at [38, 396] on div at bounding box center [416, 449] width 1062 height 910
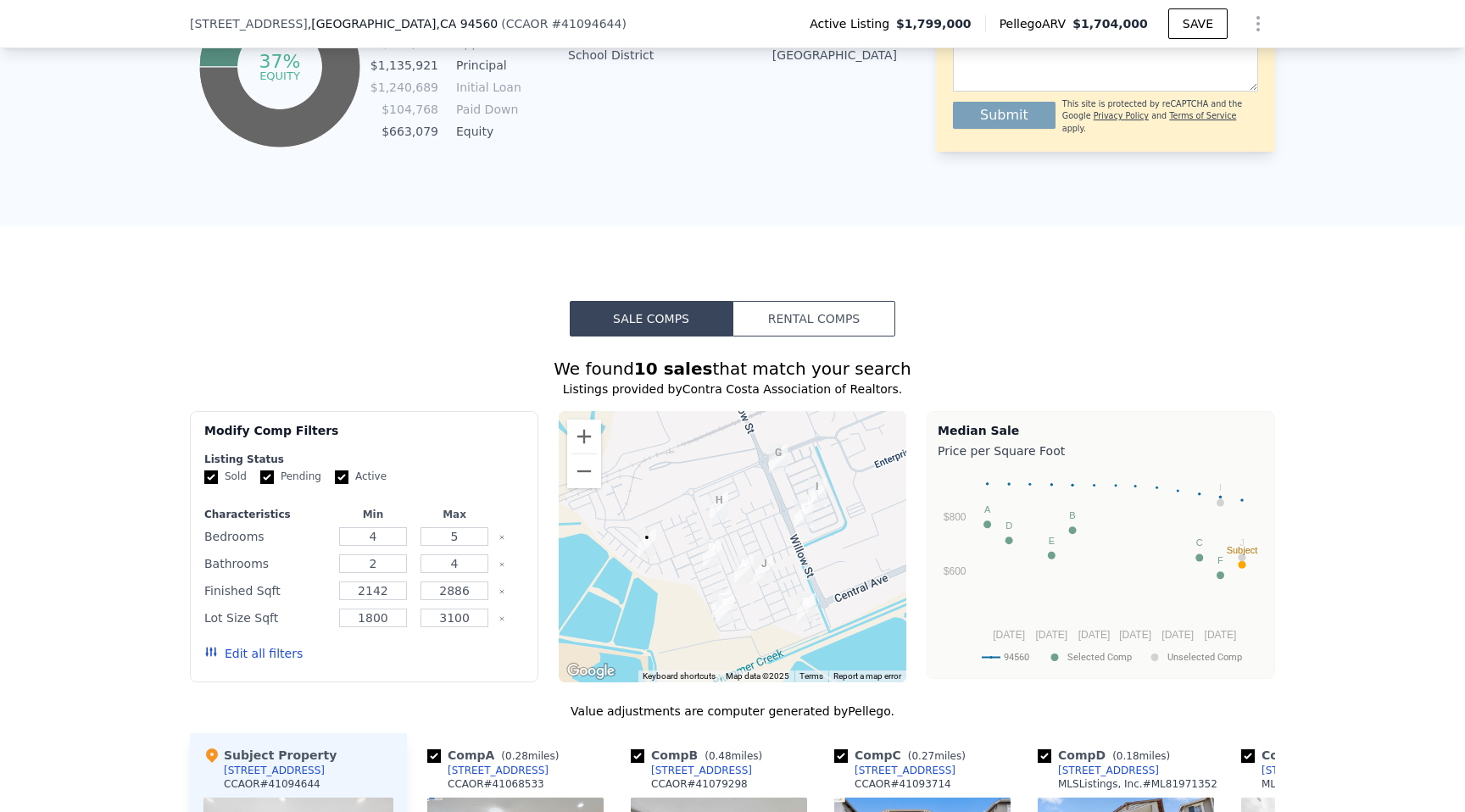
scroll to position [1058, 0]
click at [843, 300] on button "Rental Comps" at bounding box center [813, 317] width 163 height 36
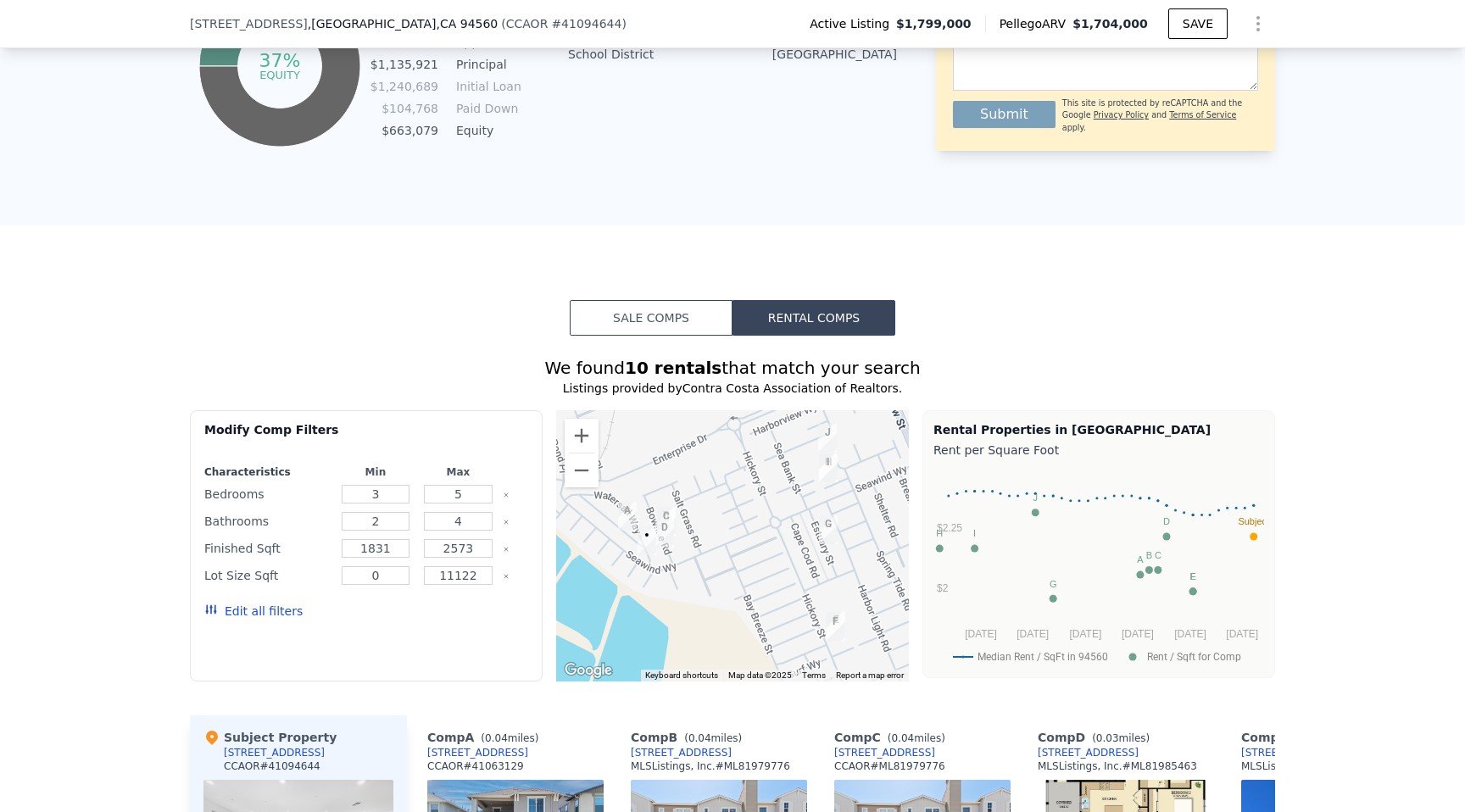
click at [826, 428] on img "8532 Tailwind Avenue" at bounding box center [827, 438] width 18 height 29
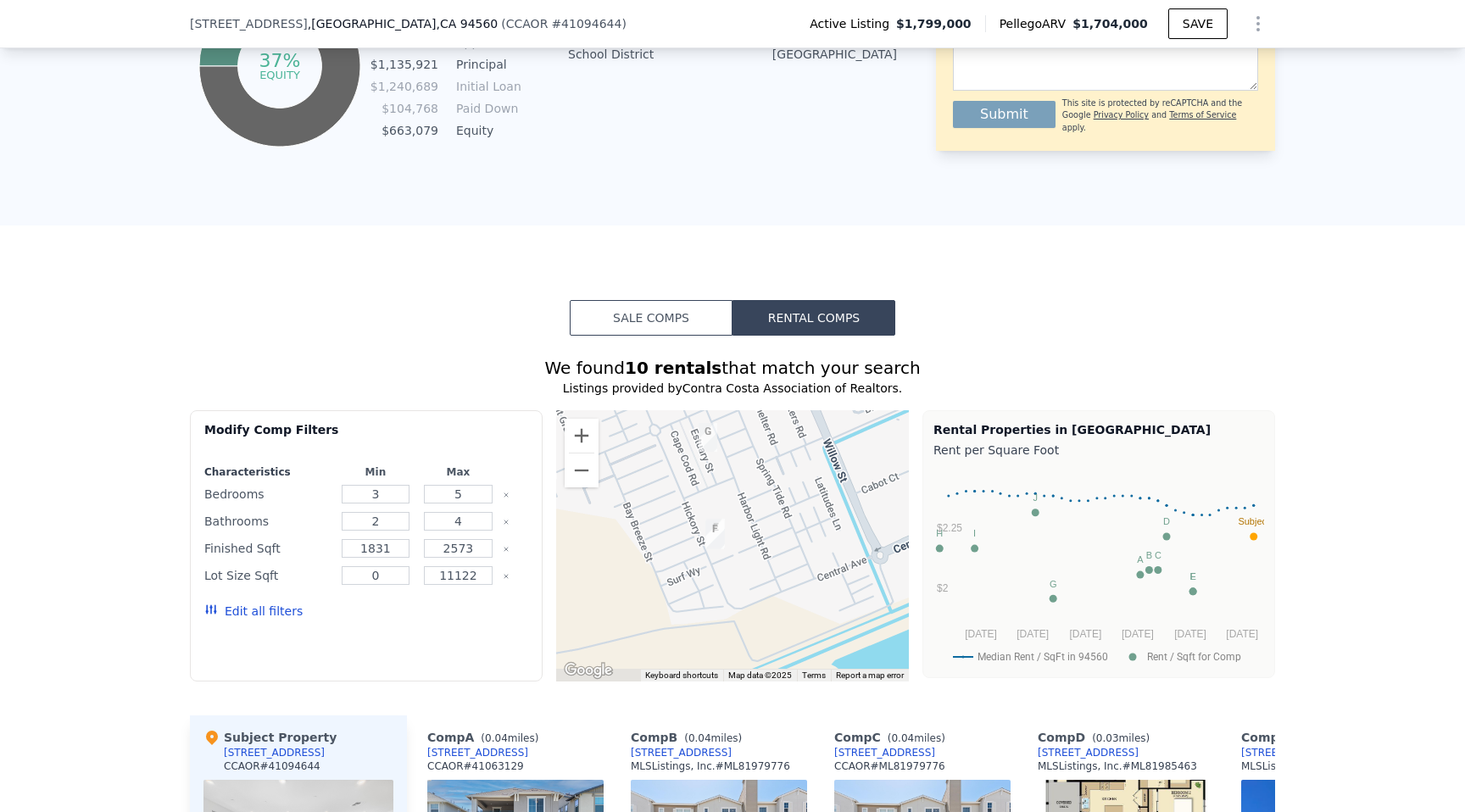
drag, startPoint x: 777, startPoint y: 556, endPoint x: 652, endPoint y: 462, distance: 156.4
click at [652, 462] on div at bounding box center [732, 546] width 353 height 272
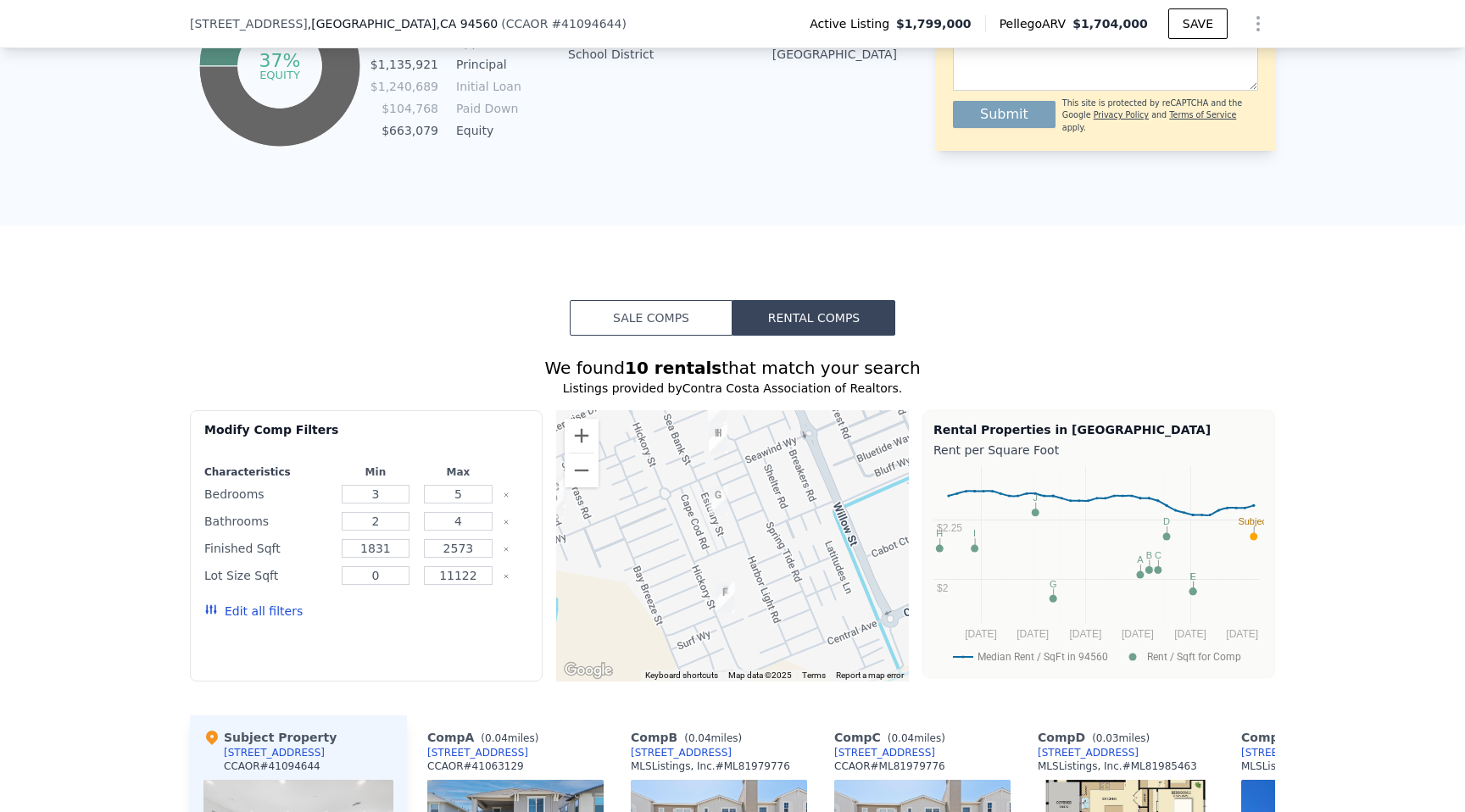
drag, startPoint x: 790, startPoint y: 488, endPoint x: 816, endPoint y: 559, distance: 75.6
click at [816, 559] on div at bounding box center [732, 546] width 353 height 272
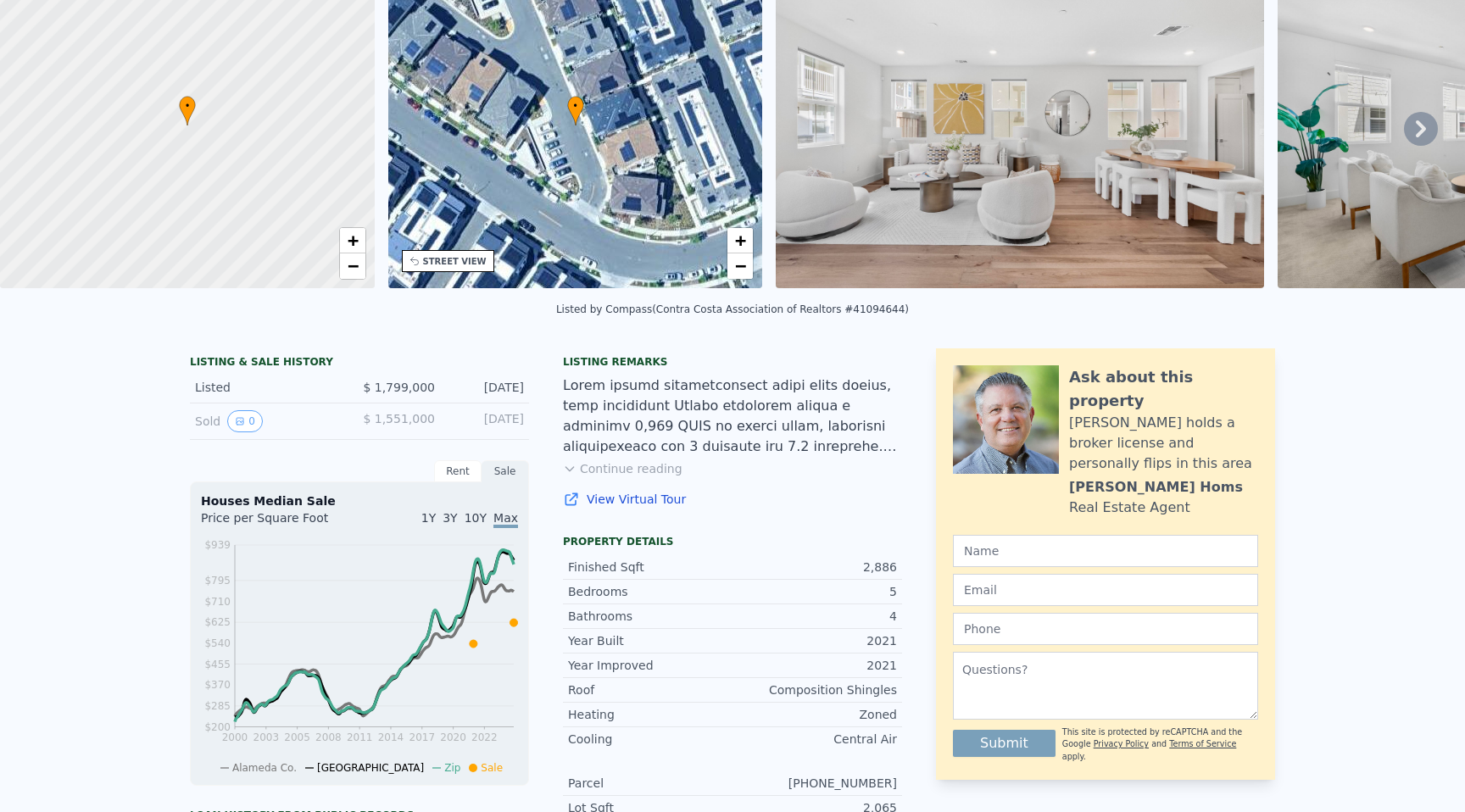
scroll to position [0, 0]
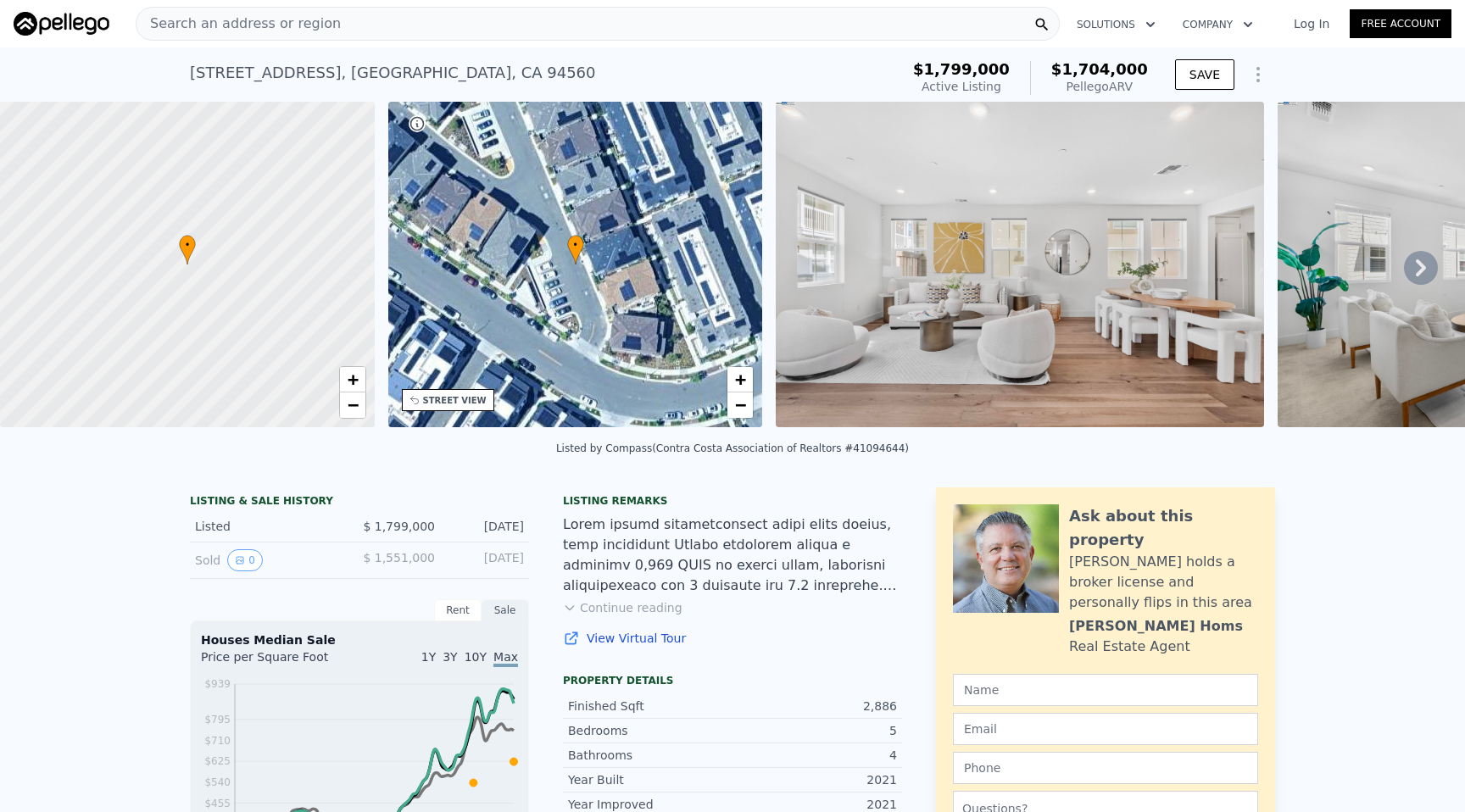
click at [235, 18] on span "Search an address or region" at bounding box center [239, 24] width 204 height 20
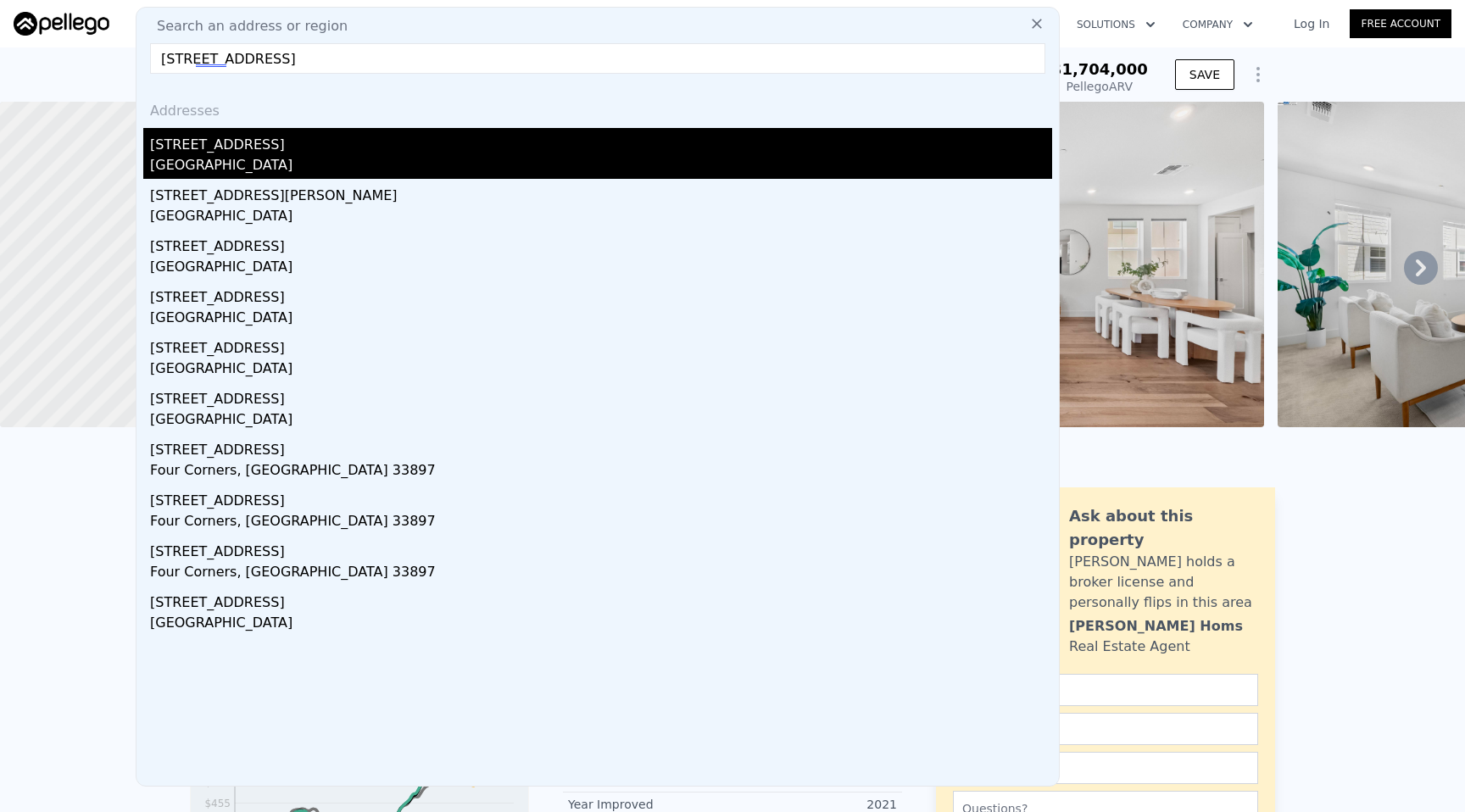
type input "[STREET_ADDRESS]"
click at [313, 148] on div "[STREET_ADDRESS]" at bounding box center [601, 141] width 902 height 27
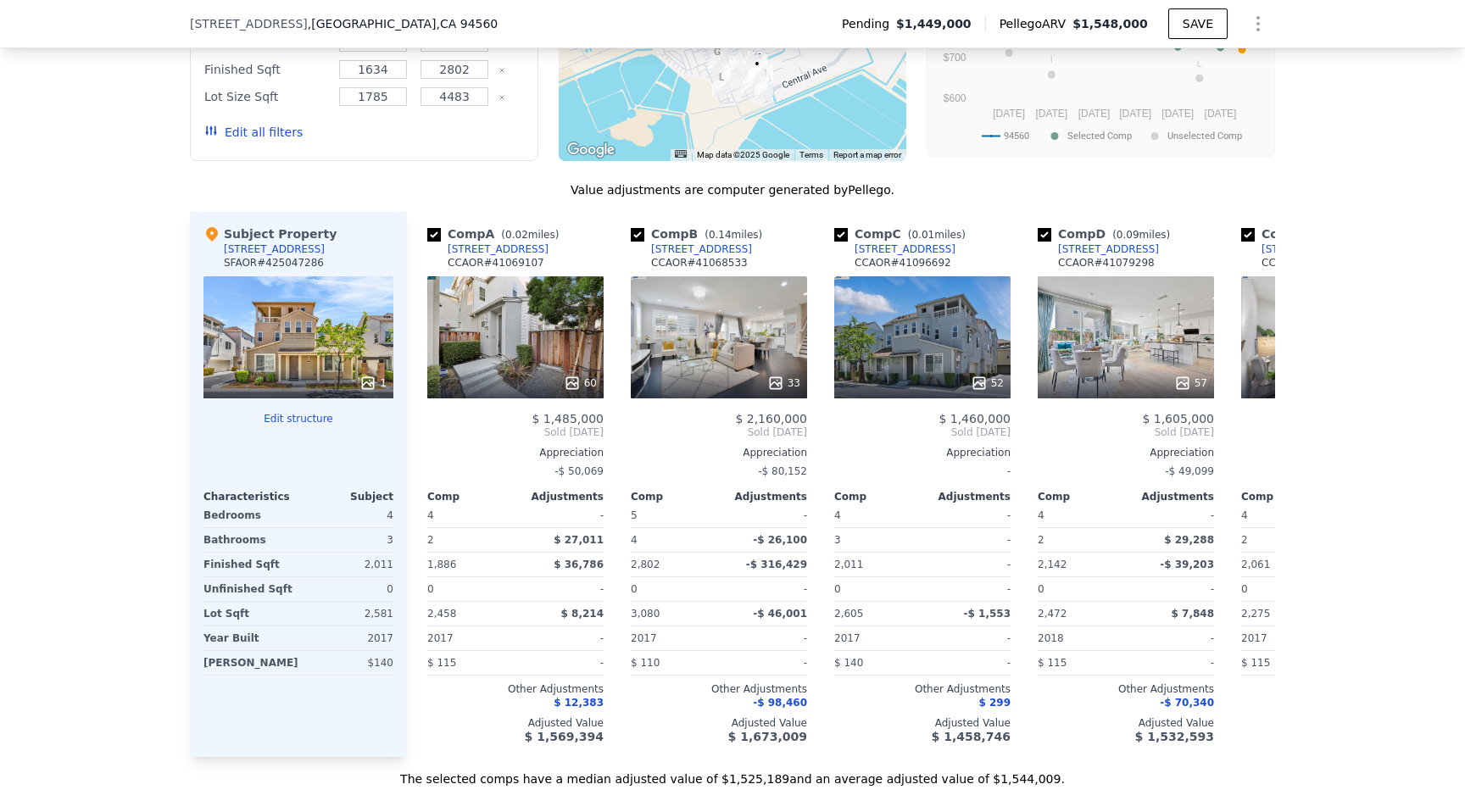
scroll to position [1646, 0]
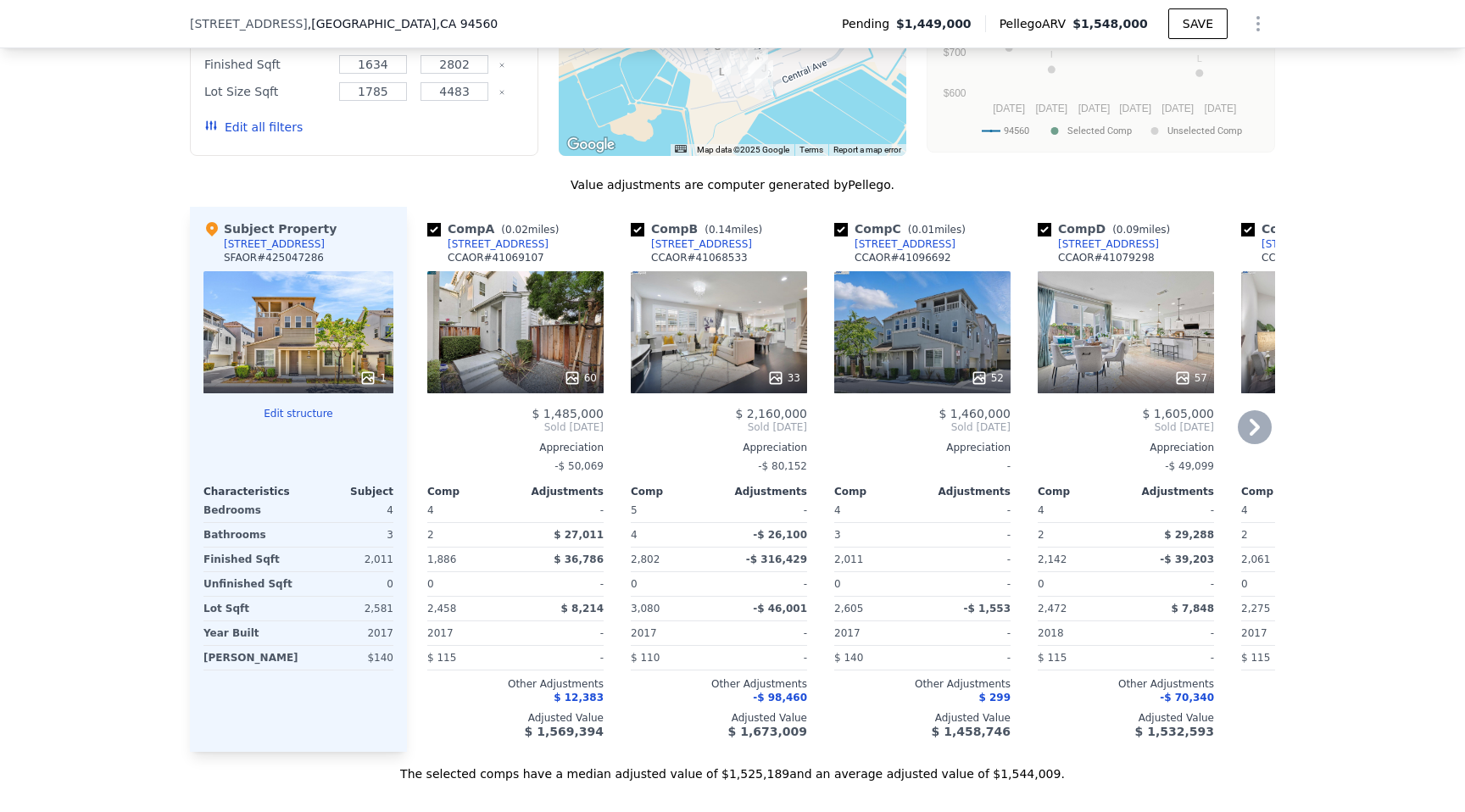
click at [1000, 696] on span "$ 299" at bounding box center [994, 697] width 32 height 12
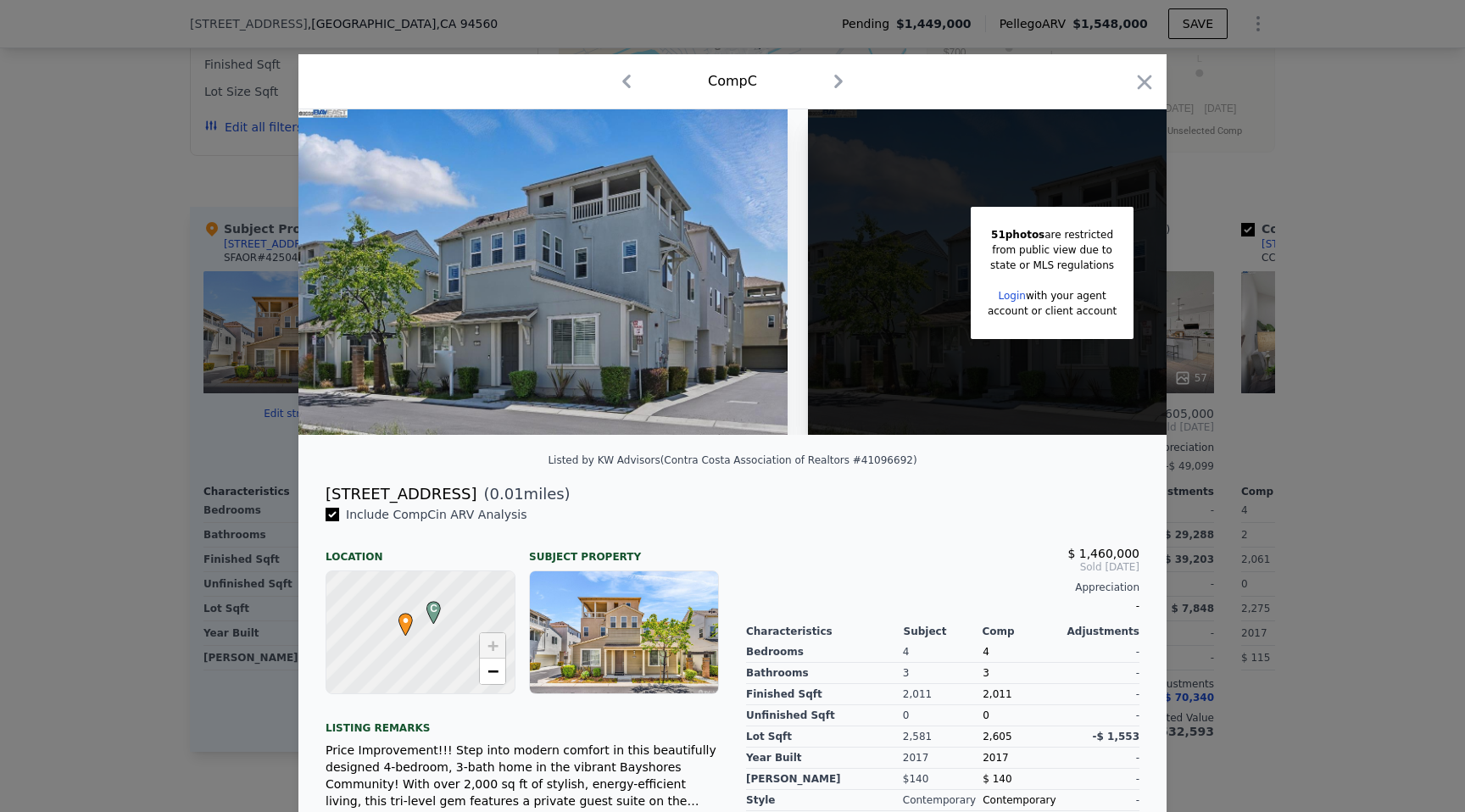
scroll to position [100, 0]
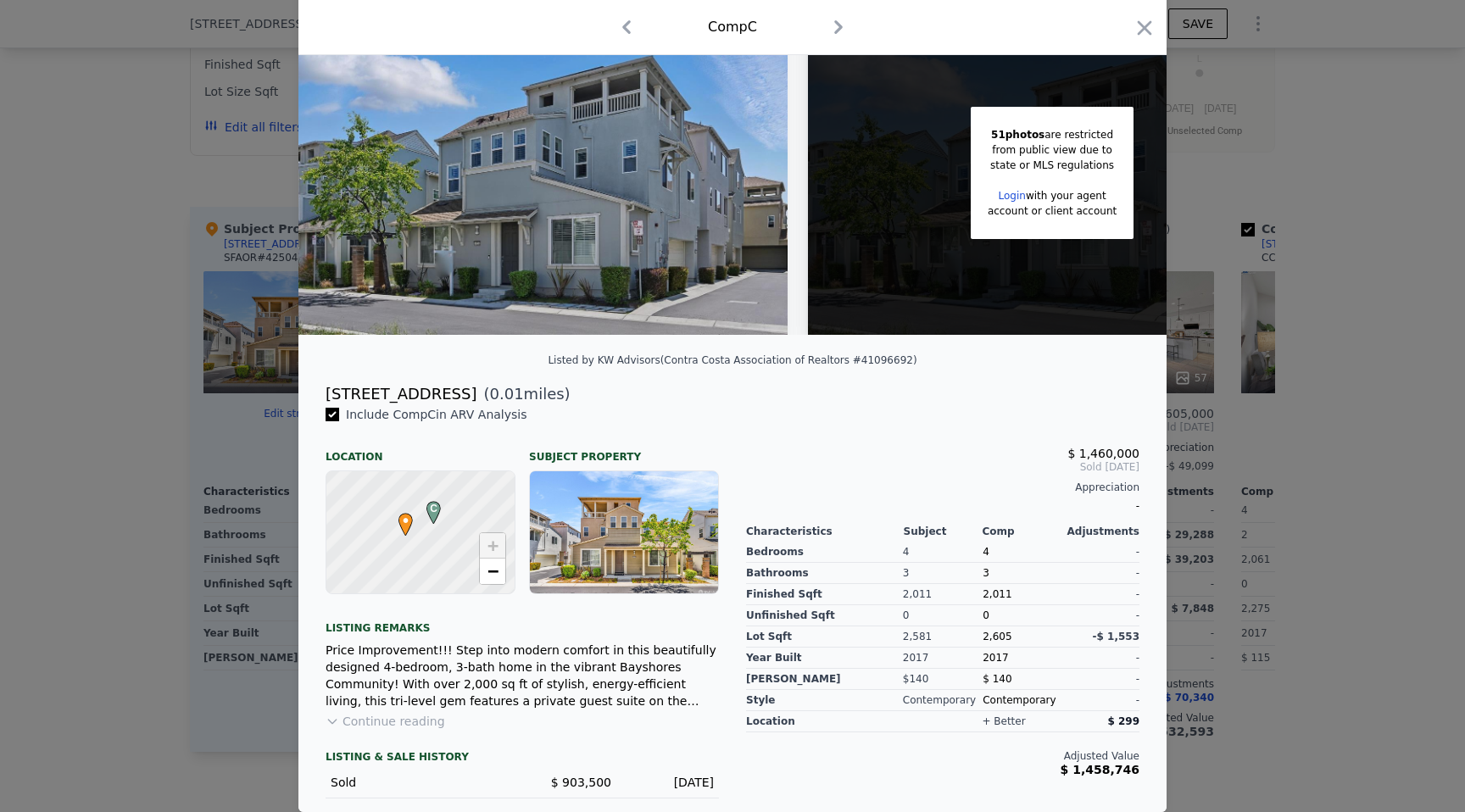
click at [837, 29] on icon "button" at bounding box center [839, 27] width 27 height 27
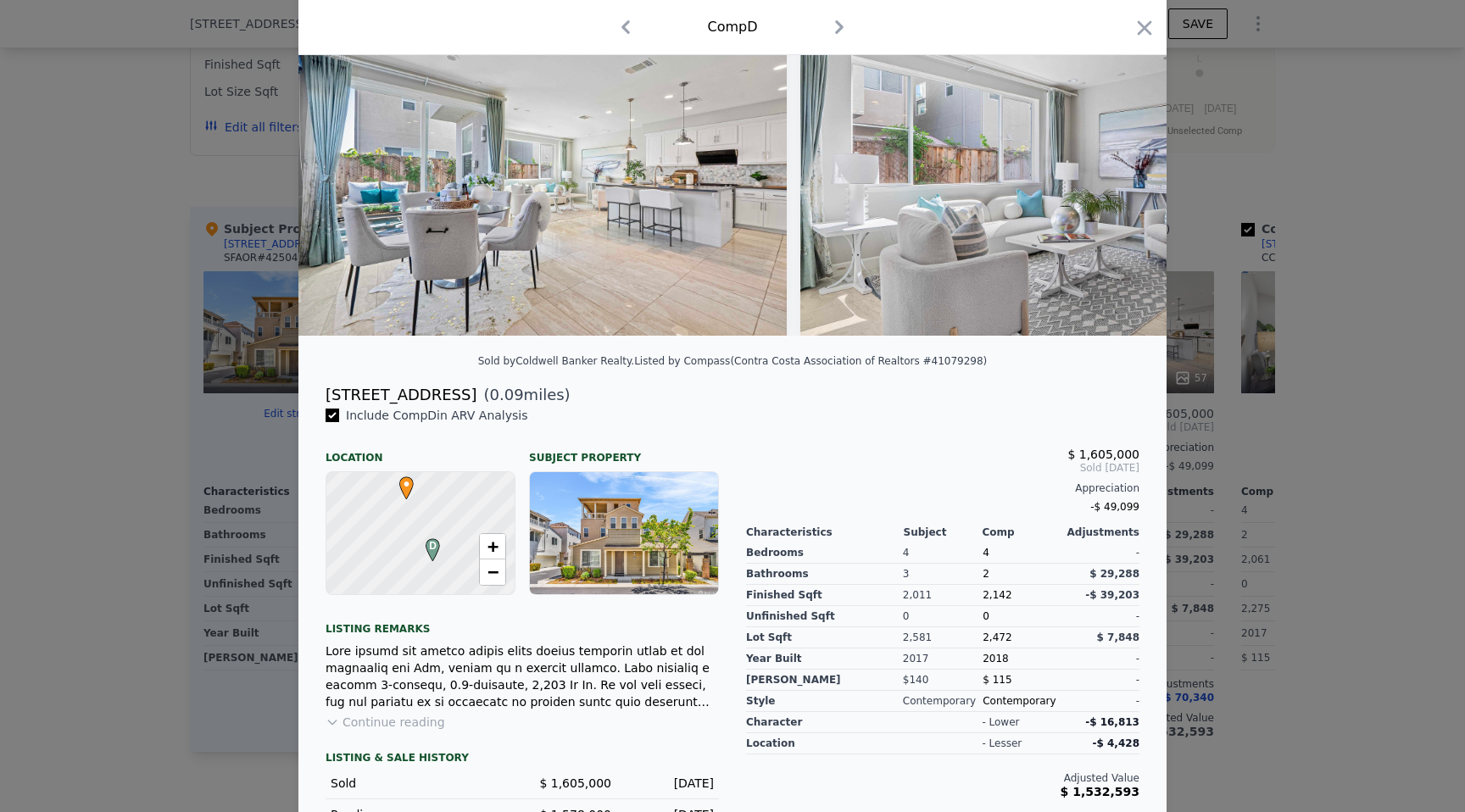
click at [626, 23] on icon "button" at bounding box center [625, 26] width 8 height 14
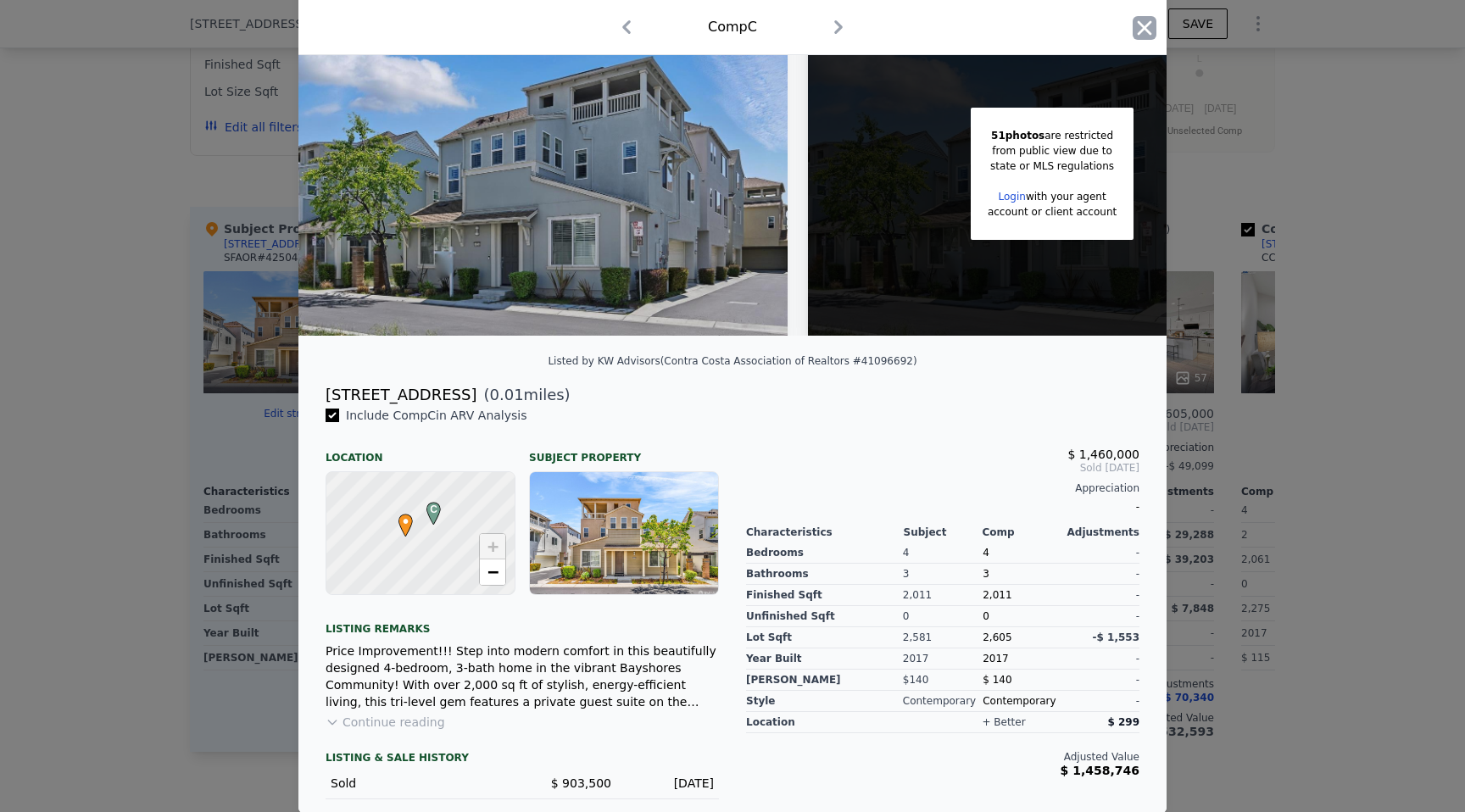
click at [1146, 32] on icon "button" at bounding box center [1144, 28] width 24 height 24
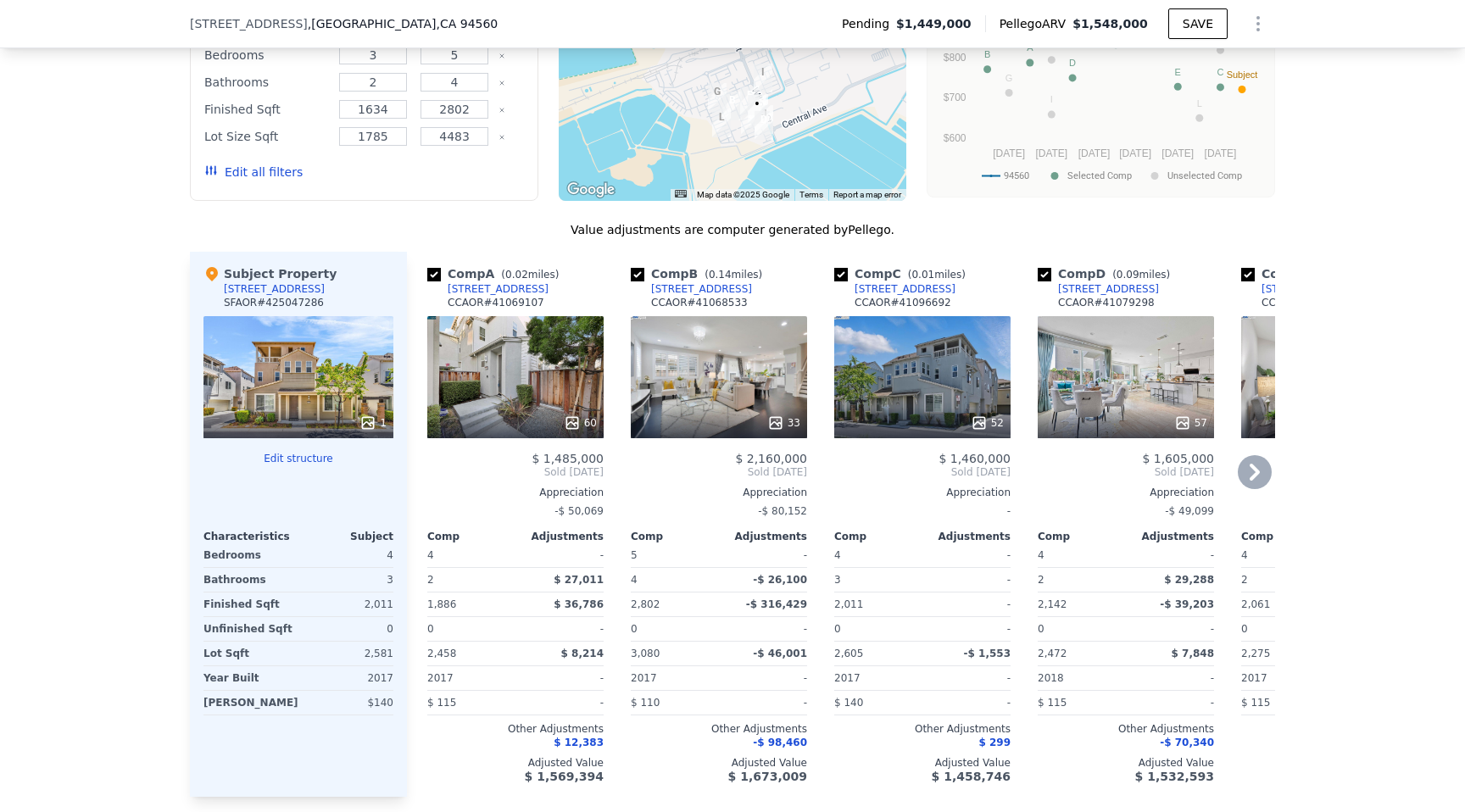
scroll to position [1599, 0]
click at [1261, 471] on icon at bounding box center [1254, 472] width 34 height 34
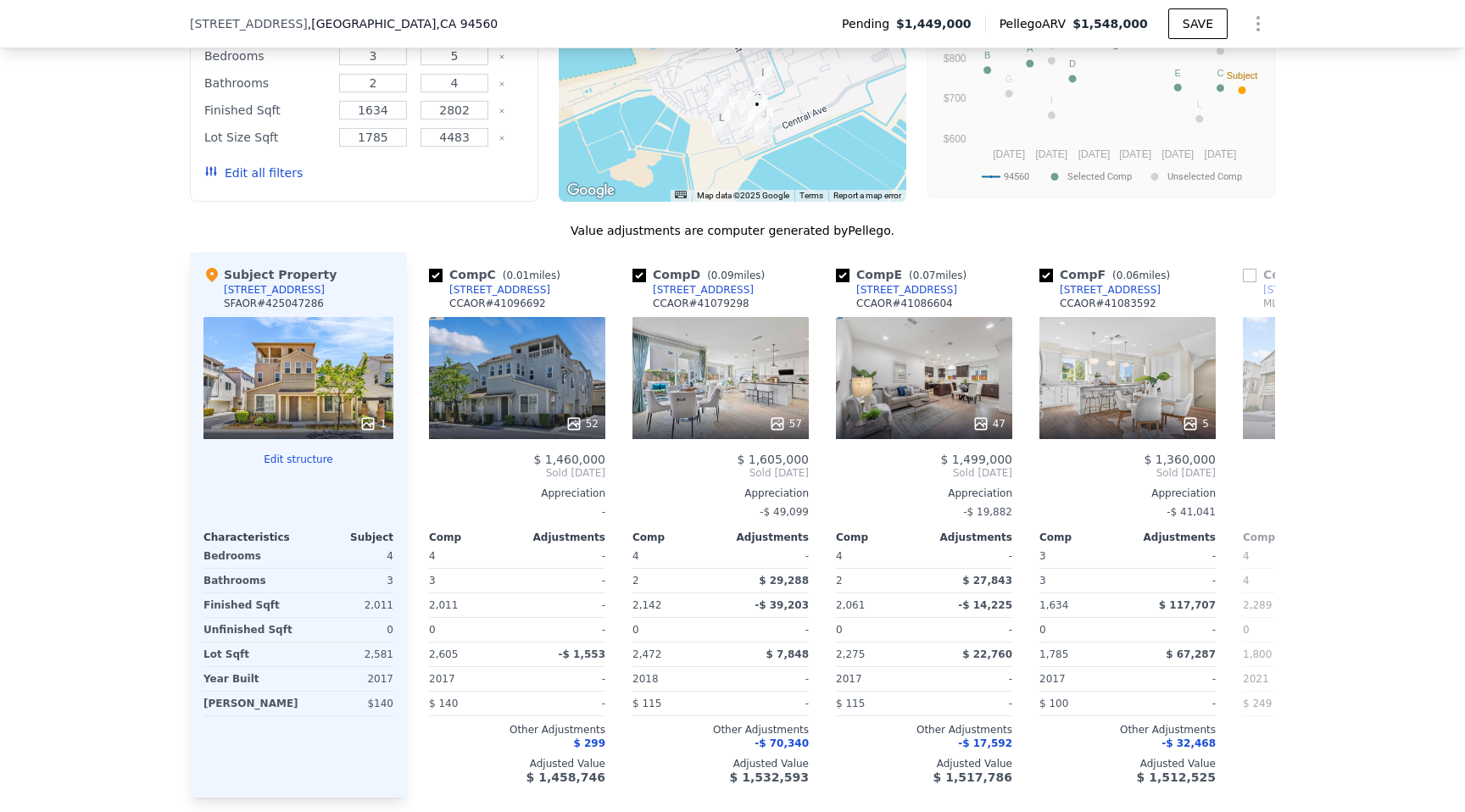
scroll to position [0, 407]
click at [1261, 471] on icon at bounding box center [1254, 472] width 34 height 34
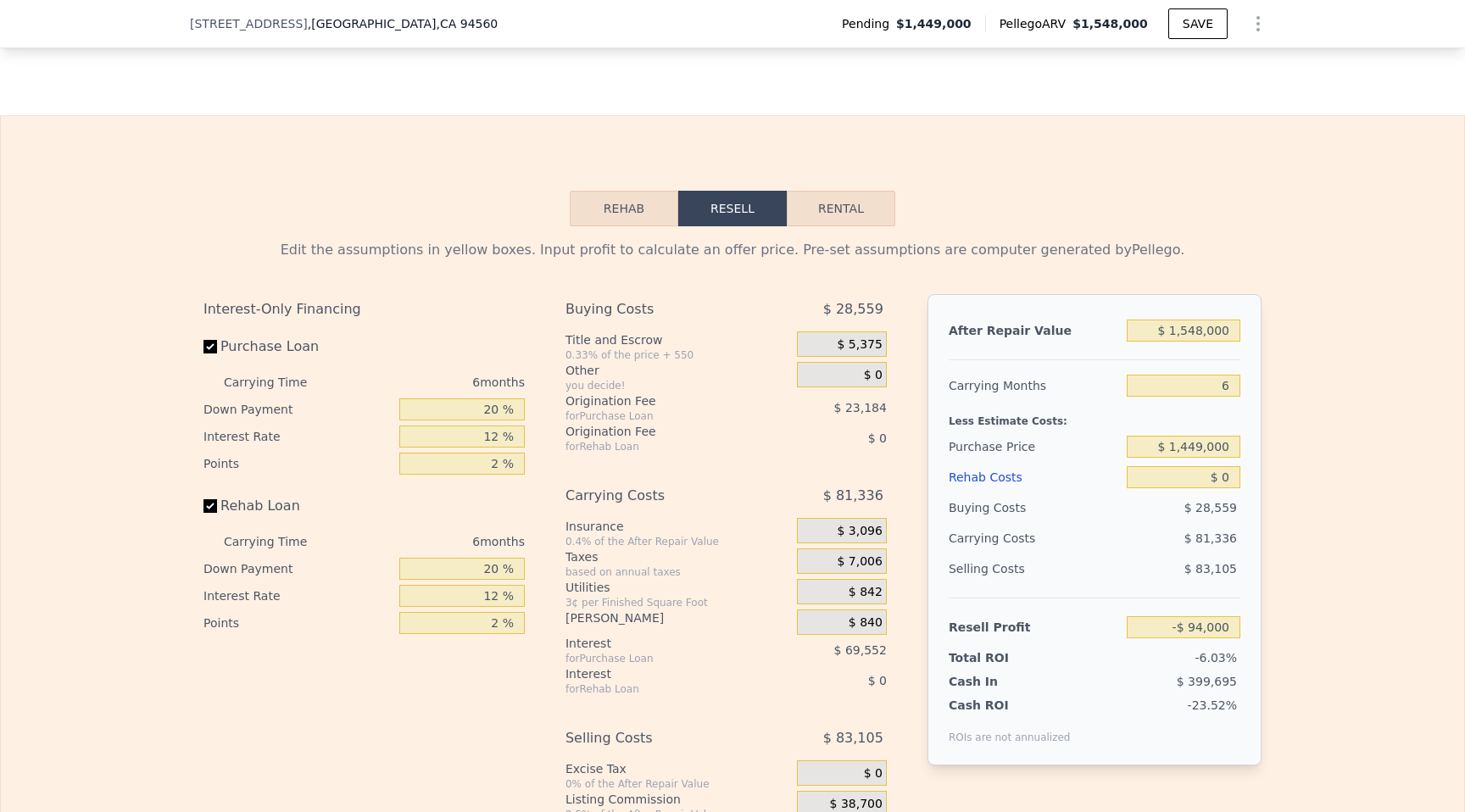
scroll to position [2396, 0]
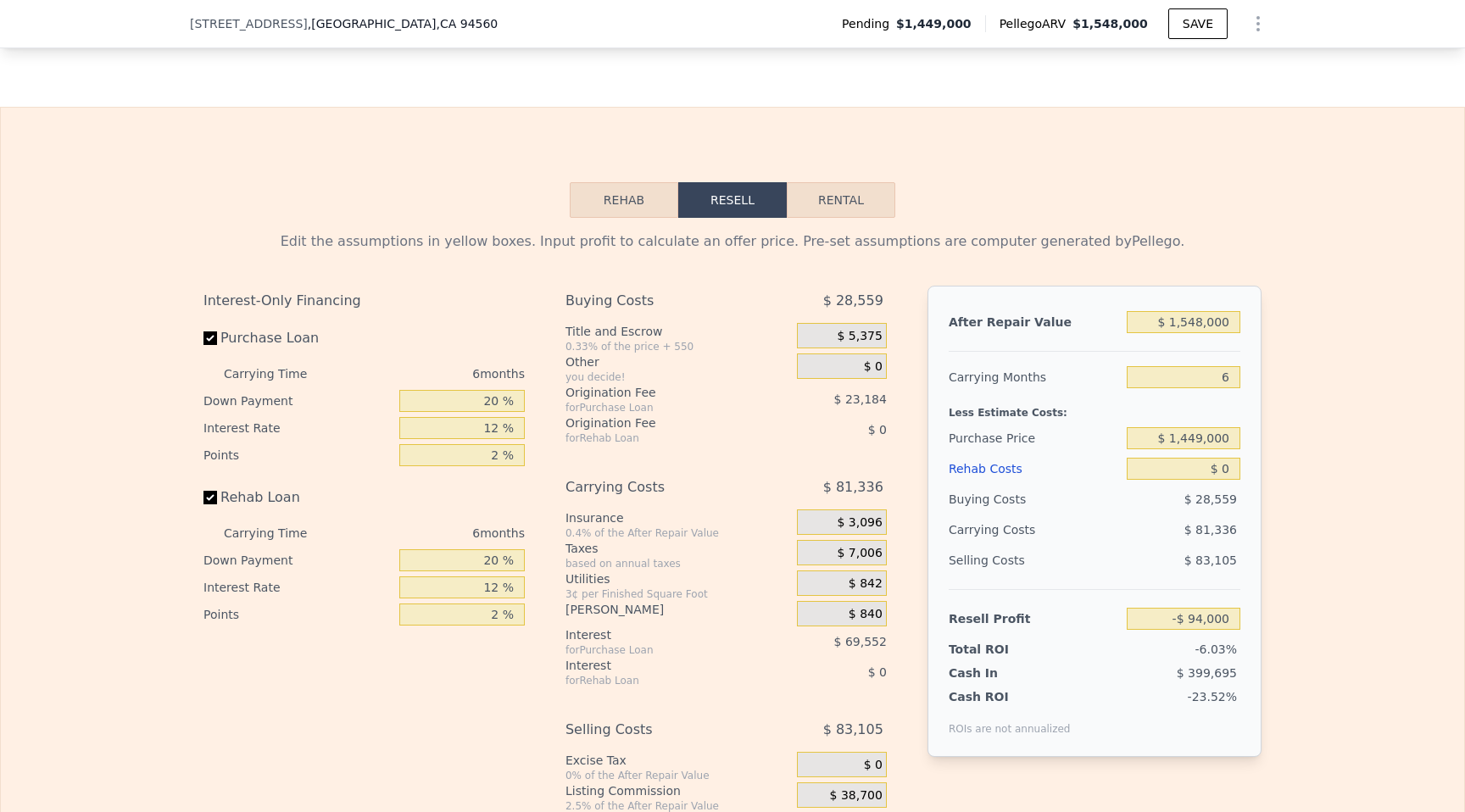
click at [626, 208] on button "Rehab" at bounding box center [624, 200] width 108 height 36
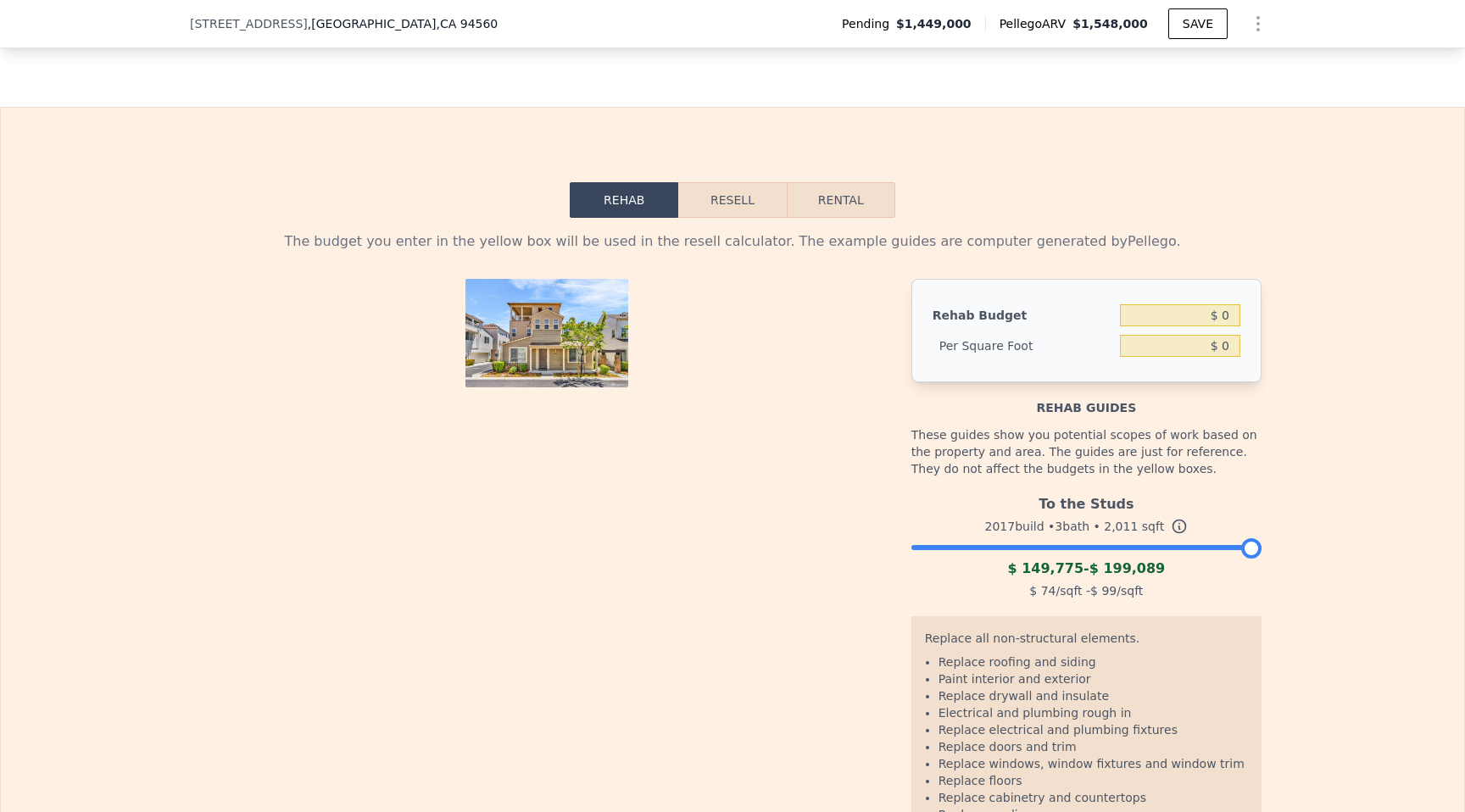
click at [715, 192] on button "Resell" at bounding box center [732, 200] width 108 height 36
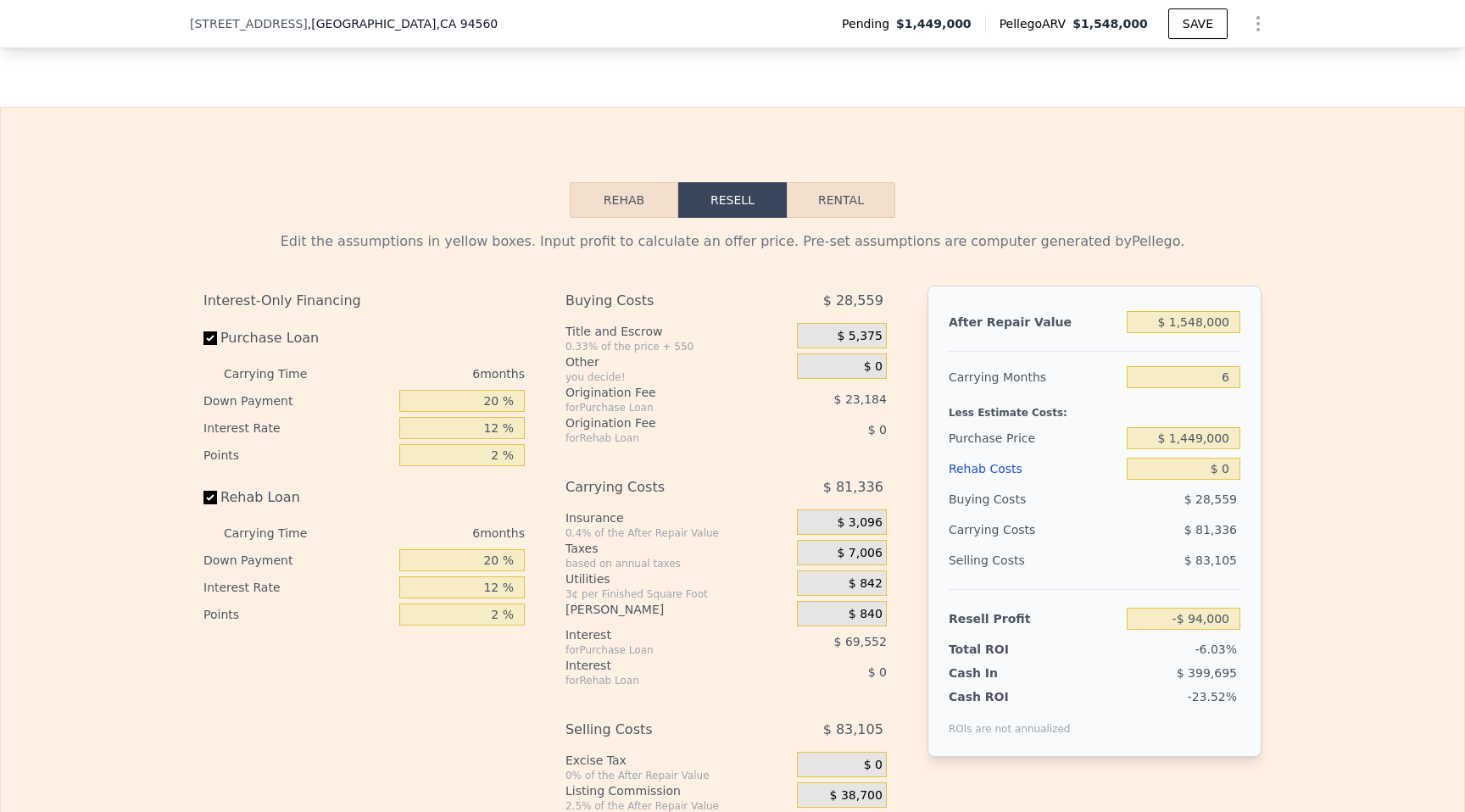
click at [858, 620] on span "$ 840" at bounding box center [865, 614] width 34 height 15
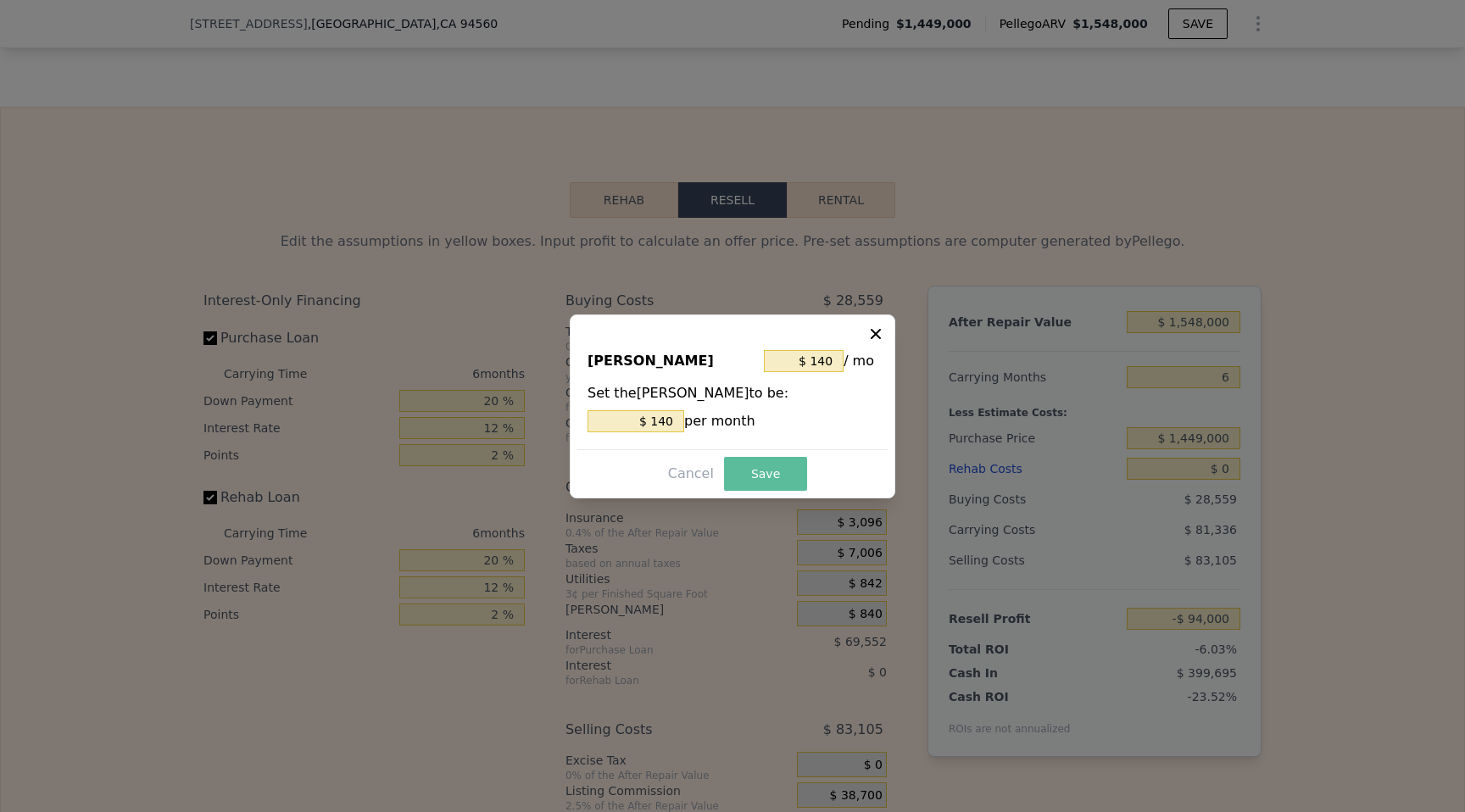
click at [743, 478] on button "Save" at bounding box center [765, 473] width 83 height 34
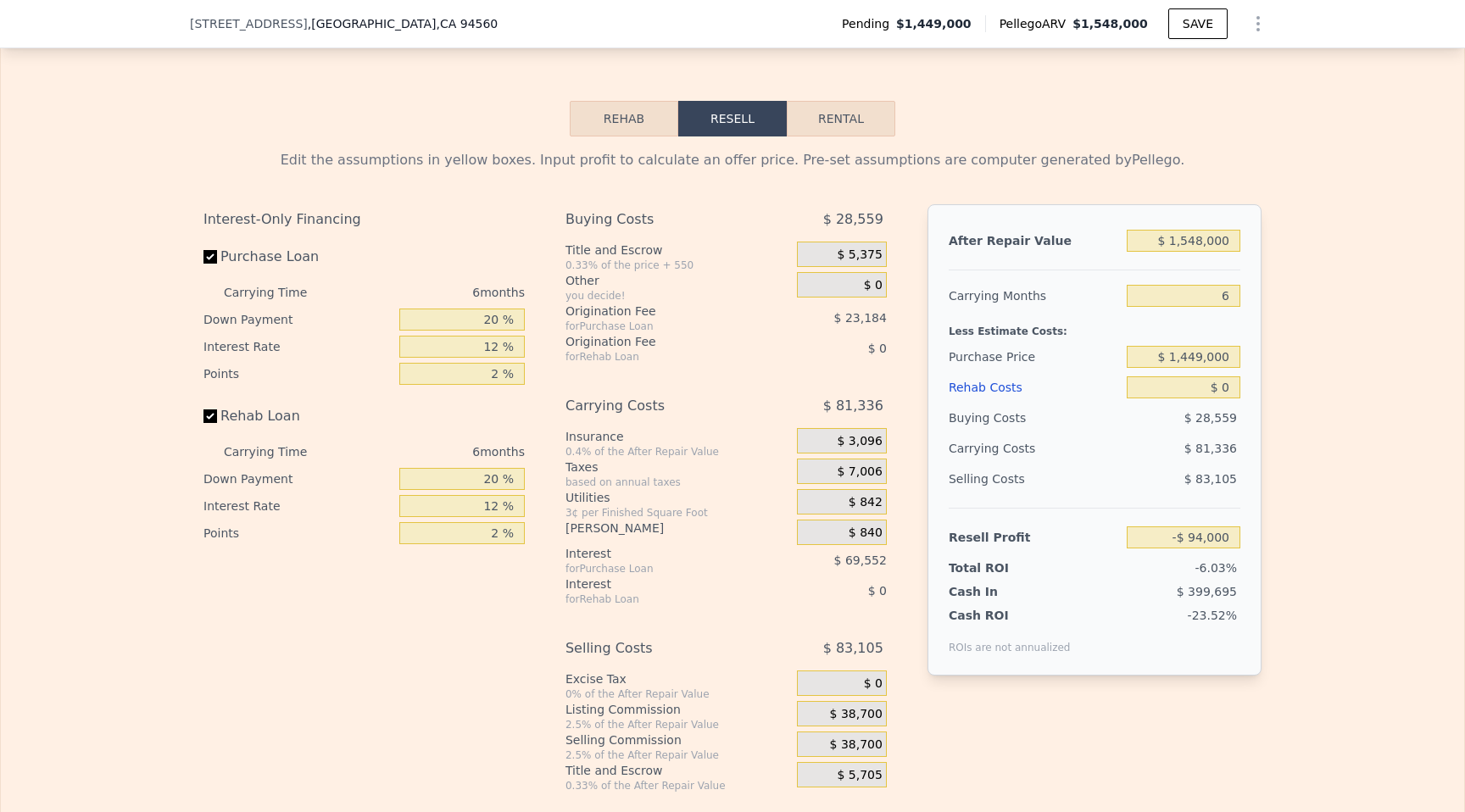
scroll to position [2470, 0]
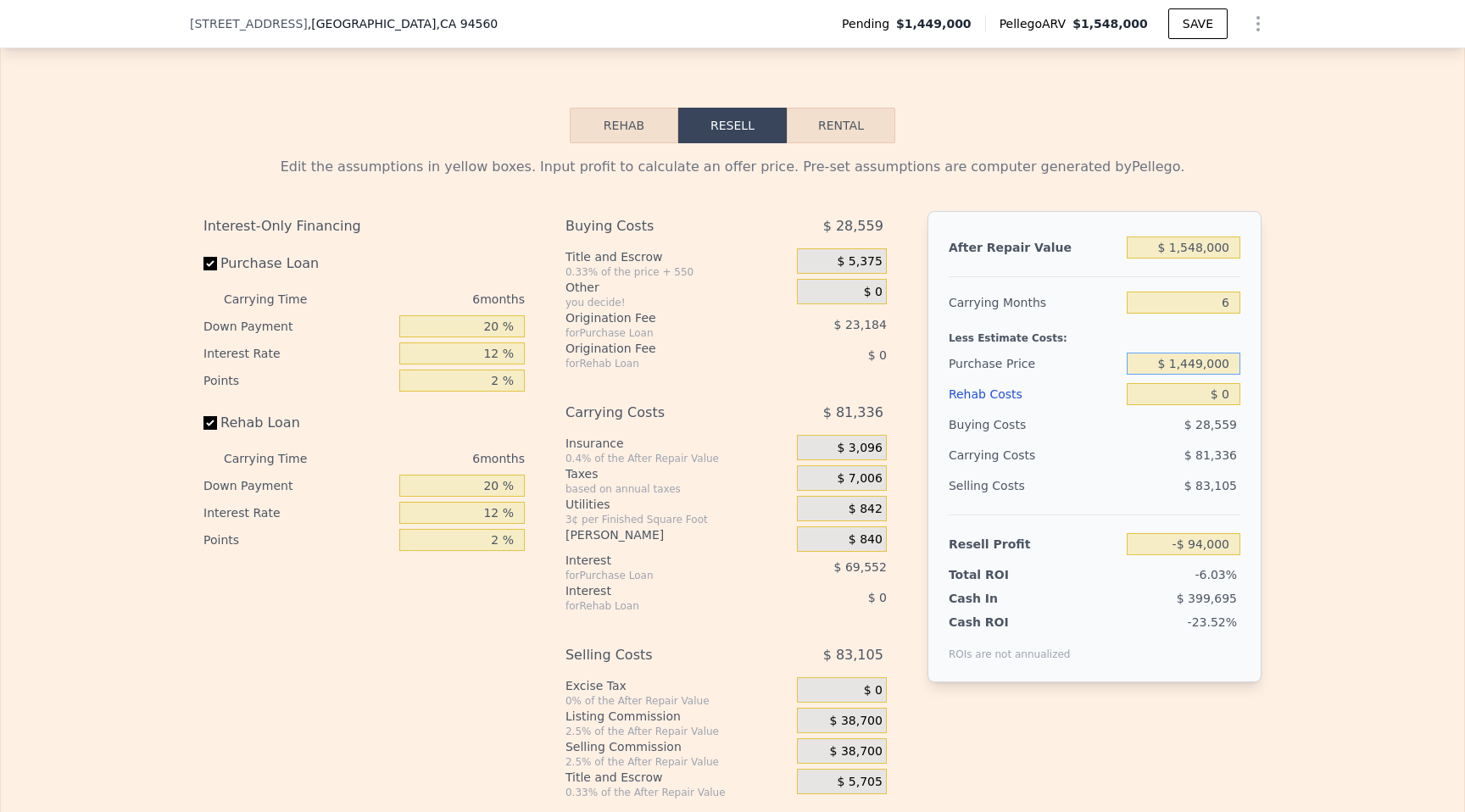
click at [1195, 364] on input "$ 1,449,000" at bounding box center [1183, 364] width 114 height 22
type input "$ 1,430,000"
type input "-$ 73,721"
click at [1123, 422] on div "Buying Costs $ 28,559" at bounding box center [1094, 424] width 292 height 30
click at [1189, 243] on input "$ 1,548,000" at bounding box center [1183, 247] width 114 height 22
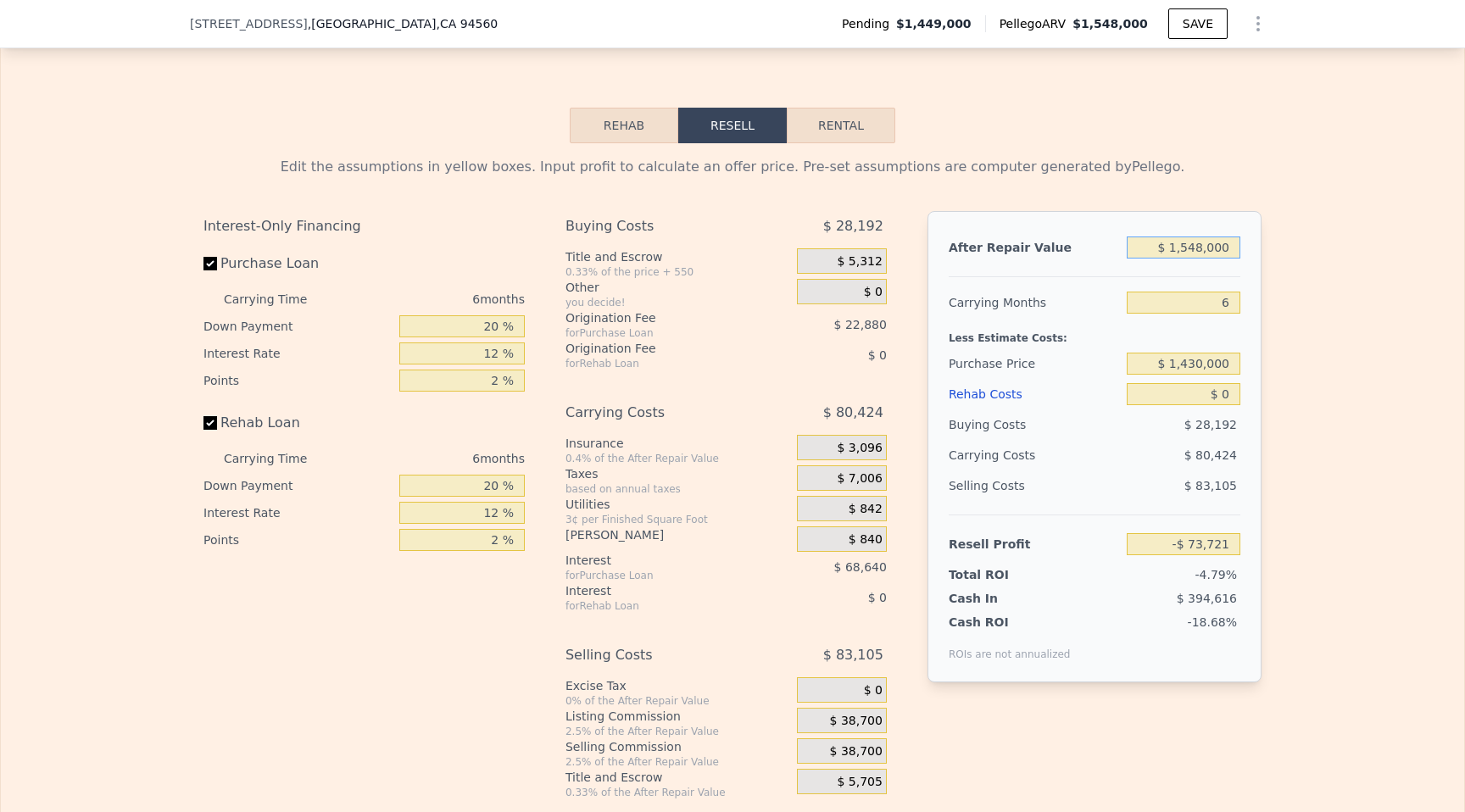
type input "$ 148,000"
type input "-$ 1,396,259"
type input "$ 1,648,000"
type input "$ 20,746"
click at [1194, 247] on input "$ 1,648,000" at bounding box center [1183, 247] width 114 height 22
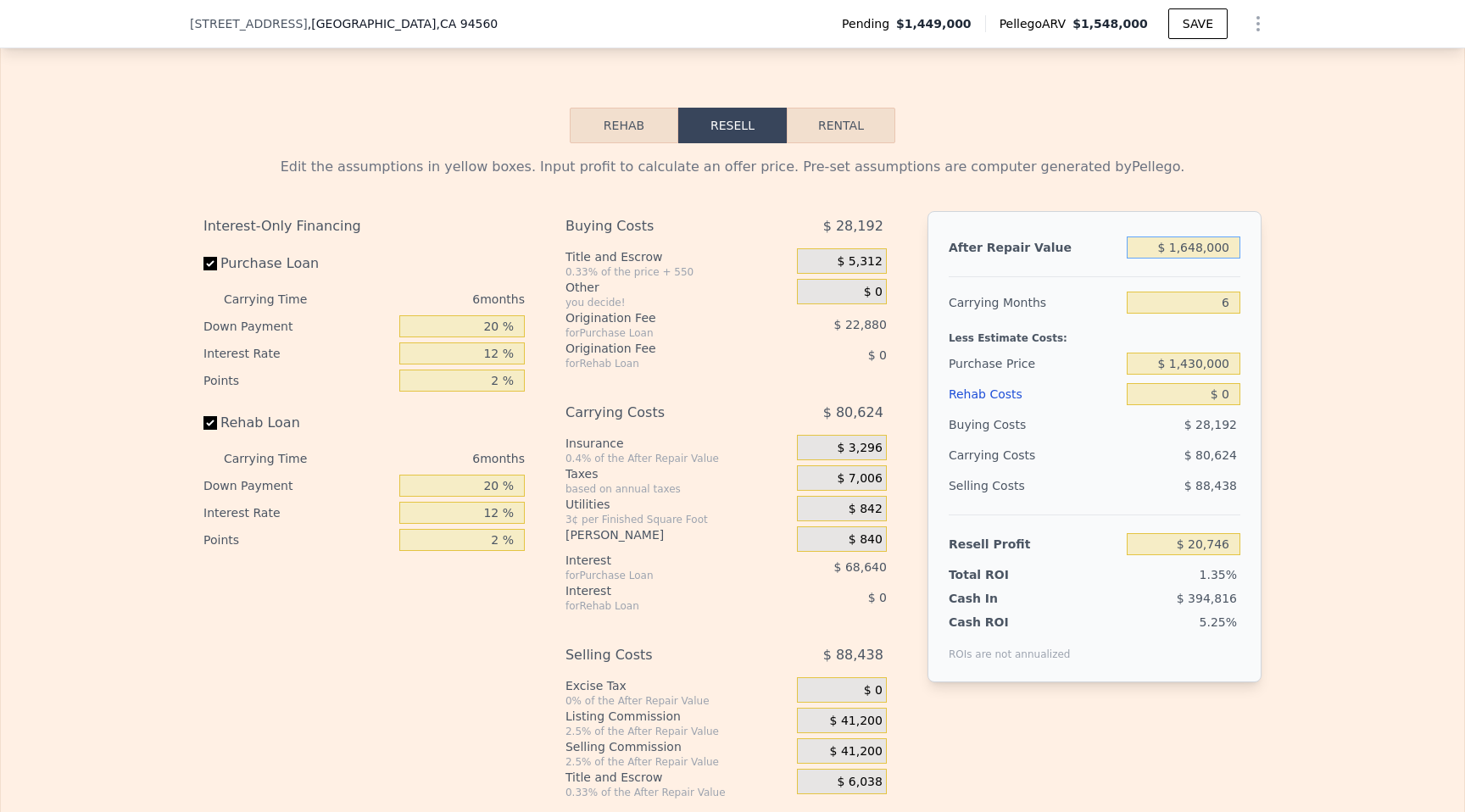
type input "$ 168,000"
type input "-$ 1,377,365"
type input "$ 1,638,000"
type input "$ 11,299"
type input "$ 163,000"
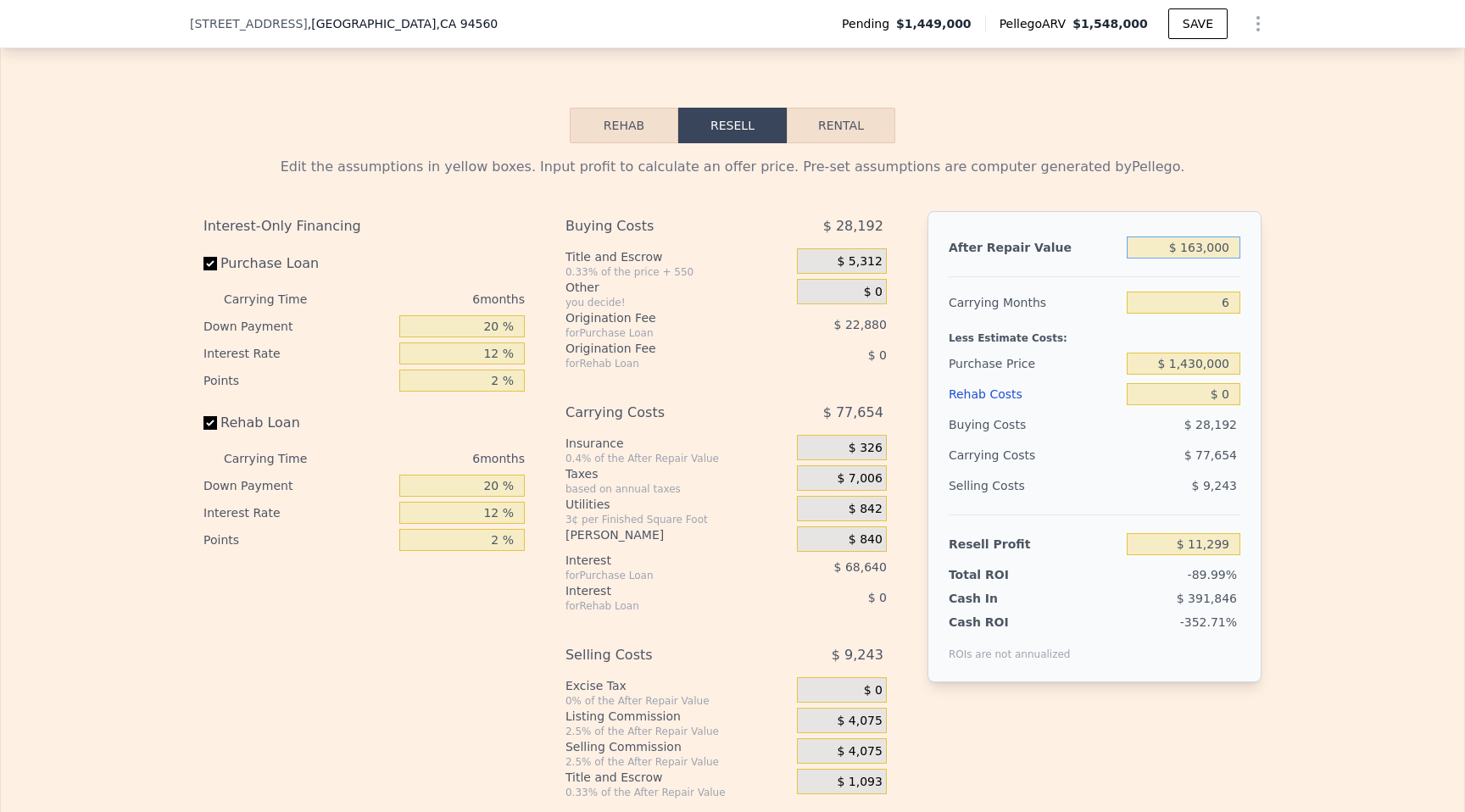
type input "-$ 1,382,089"
type input "$ 1,630,000"
type input "$ 3,742"
type input "$ 1,630,000"
click at [1299, 330] on div "Edit the assumptions in yellow boxes. Input profit to calculate an offer price.…" at bounding box center [732, 471] width 1463 height 656
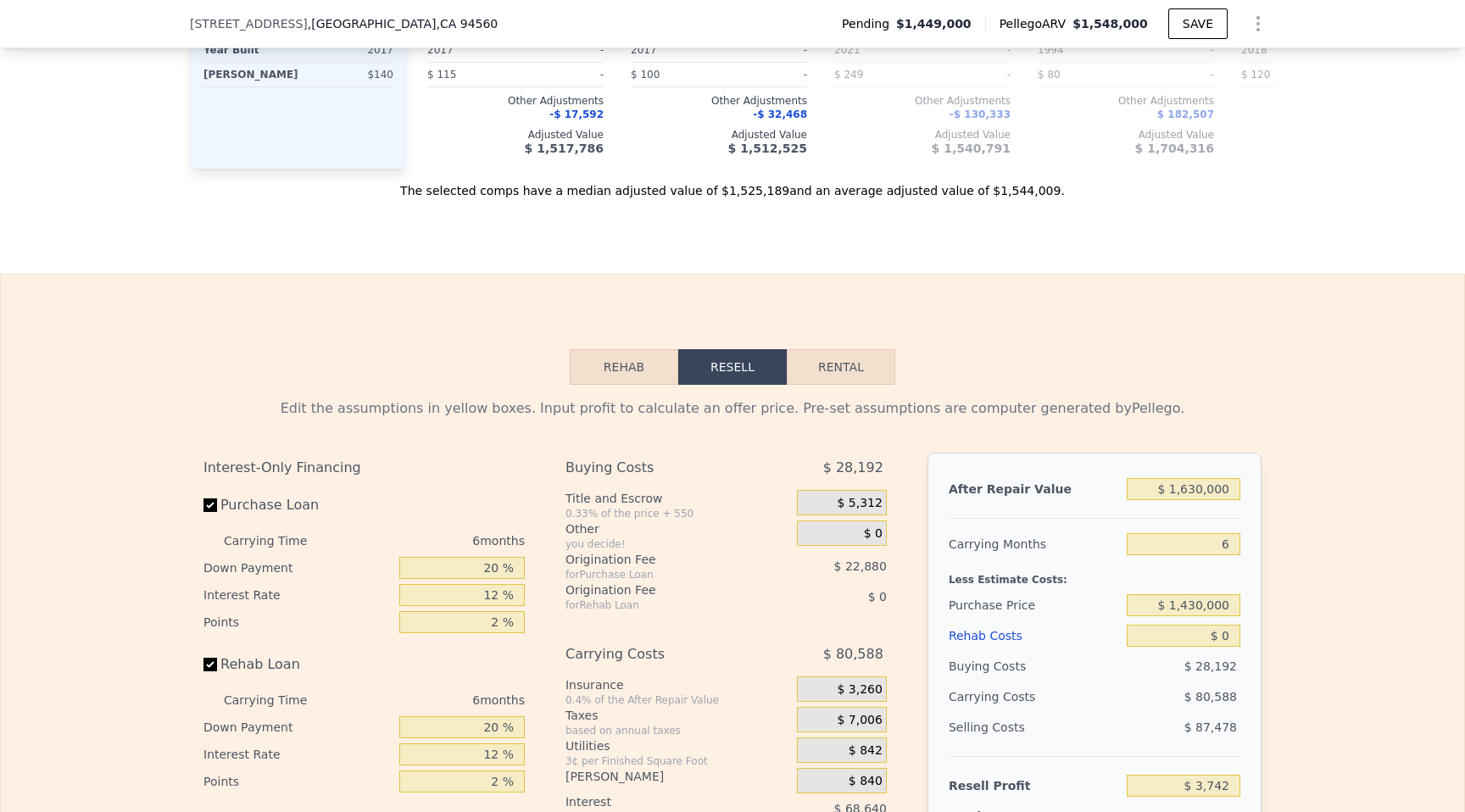
scroll to position [2178, 0]
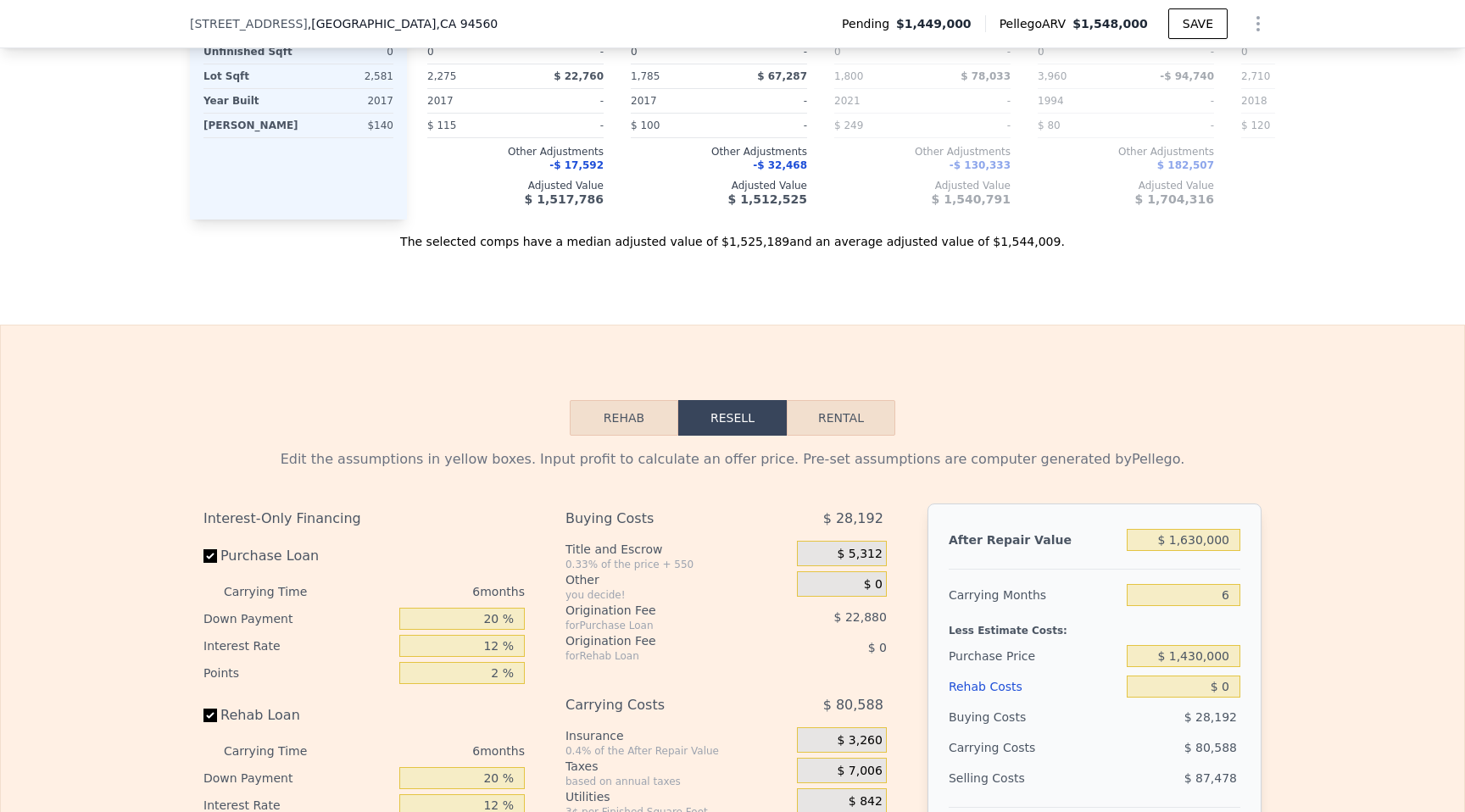
click at [827, 410] on button "Rental" at bounding box center [841, 417] width 108 height 36
select select "30"
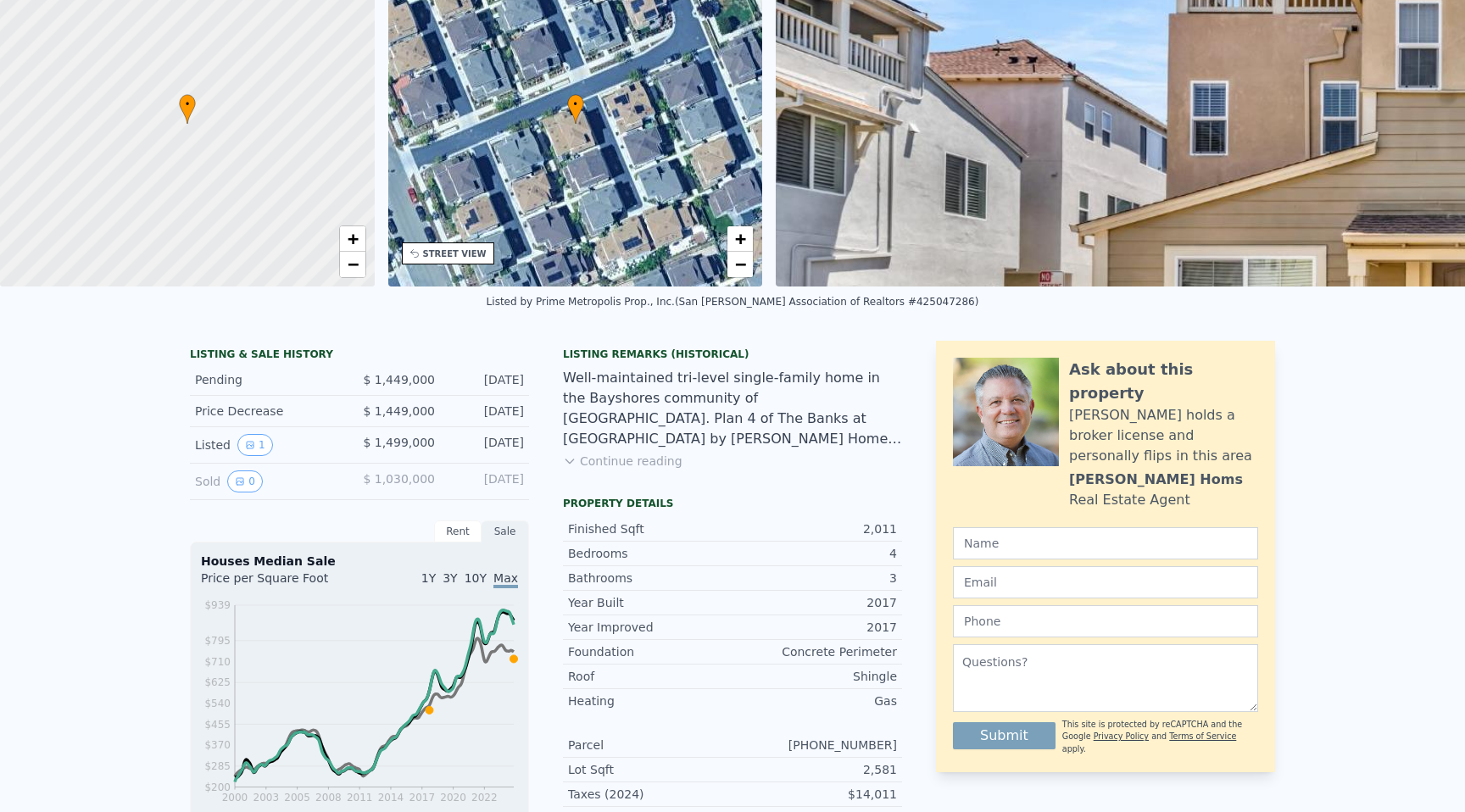
scroll to position [6, 0]
